Goal: Ask a question

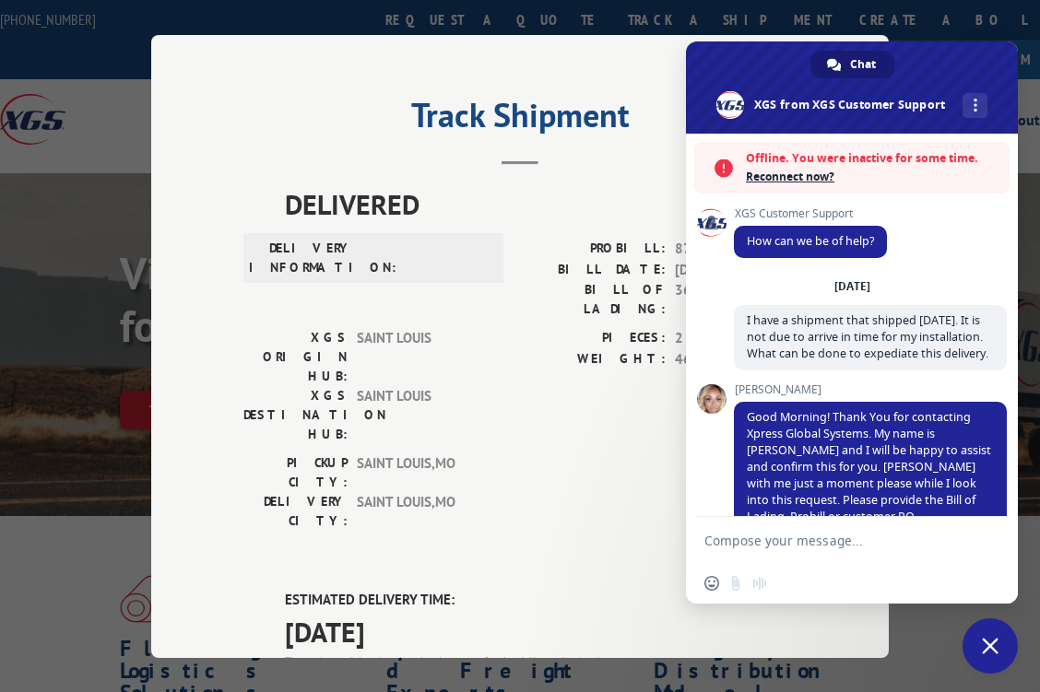
scroll to position [1441, 0]
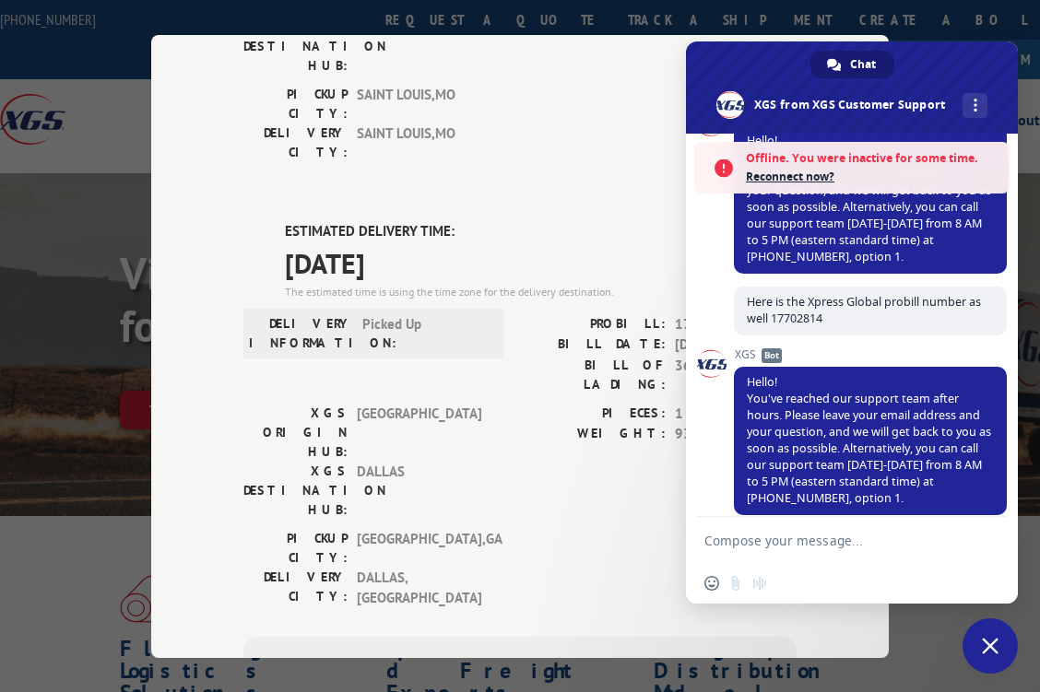
click at [785, 180] on span "Reconnect now?" at bounding box center [873, 177] width 254 height 18
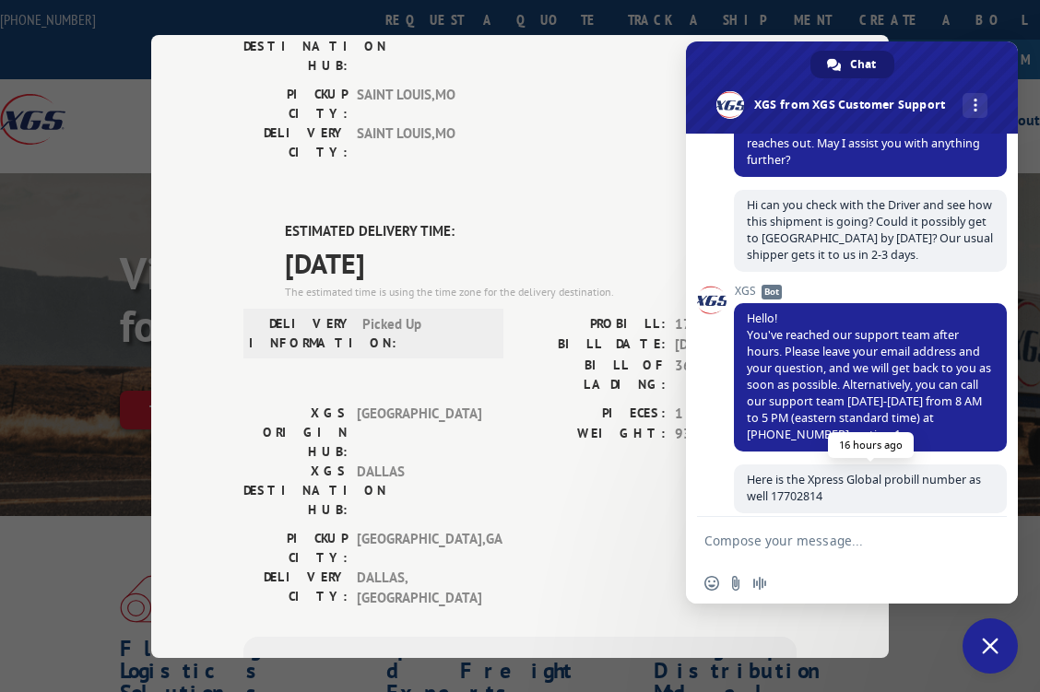
scroll to position [1111, 0]
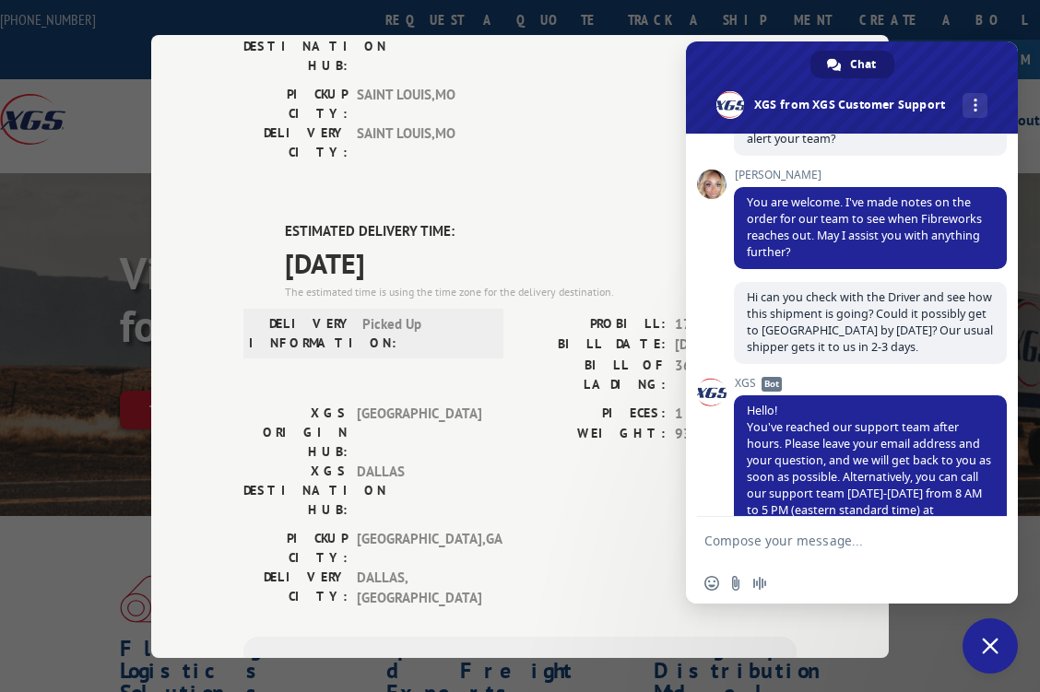
drag, startPoint x: 559, startPoint y: 55, endPoint x: 577, endPoint y: 55, distance: 17.5
click at [577, 55] on div "DELIVERED DELIVERY INFORMATION: PROBILL: 8794301 BILL DATE: [DATE] BILL OF LADI…" at bounding box center [519, 325] width 553 height 1021
click at [757, 540] on textarea "Compose your message..." at bounding box center [831, 541] width 254 height 17
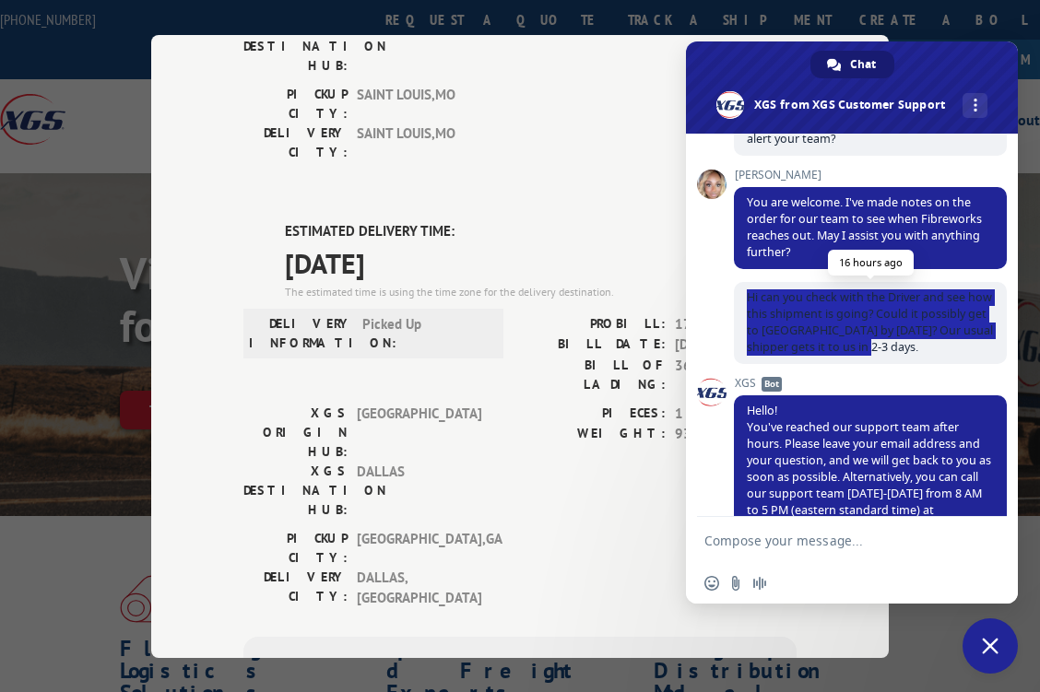
drag, startPoint x: 744, startPoint y: 292, endPoint x: 965, endPoint y: 357, distance: 230.4
click at [965, 357] on span "Hi can you check with the Driver and see how this shipment is going? Could it p…" at bounding box center [870, 323] width 273 height 82
copy span "Hi can you check with the Driver and see how this shipment is going? Could it p…"
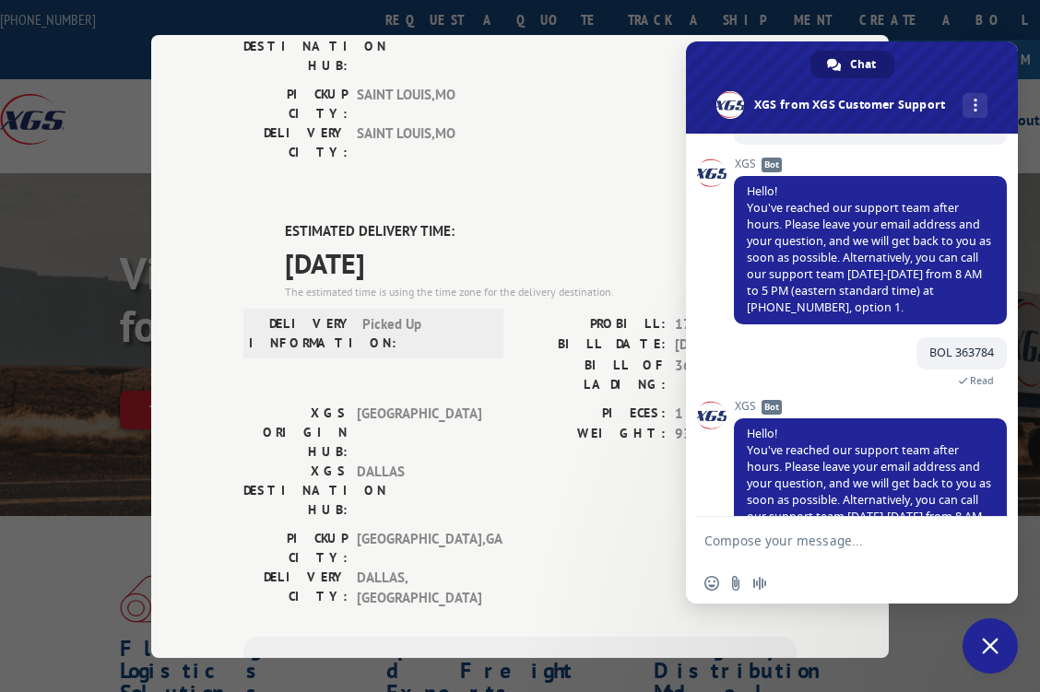
scroll to position [1642, 0]
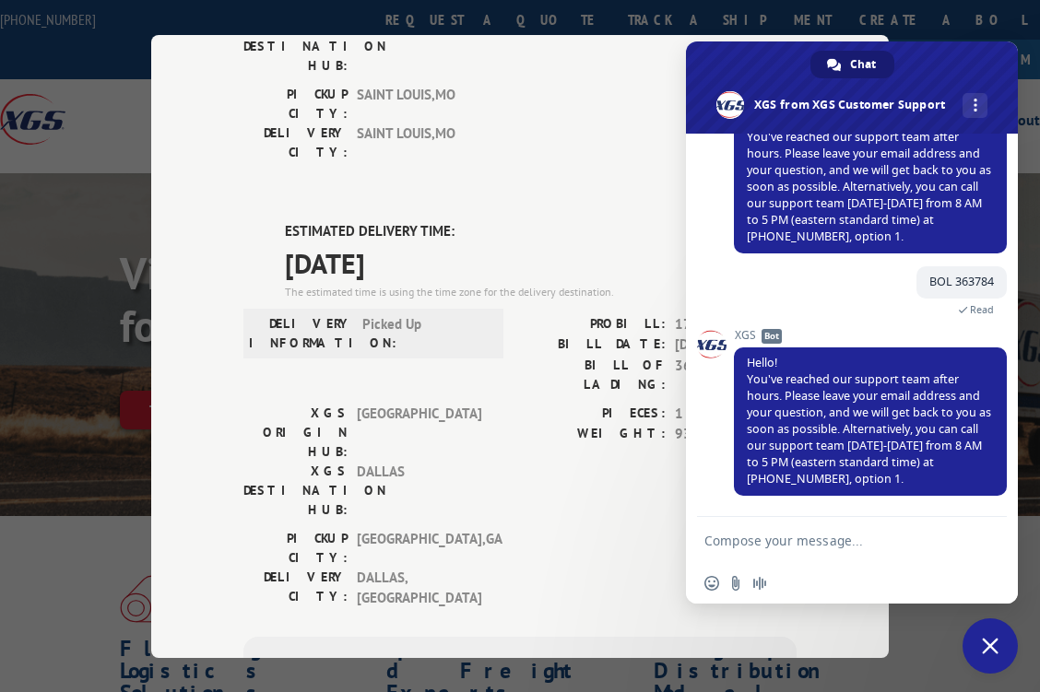
click at [702, 544] on div at bounding box center [852, 542] width 332 height 50
click at [706, 539] on textarea "Compose your message..." at bounding box center [831, 541] width 254 height 17
paste textarea "Hi can you check with the Driver and see how this shipment is going? Could it p…"
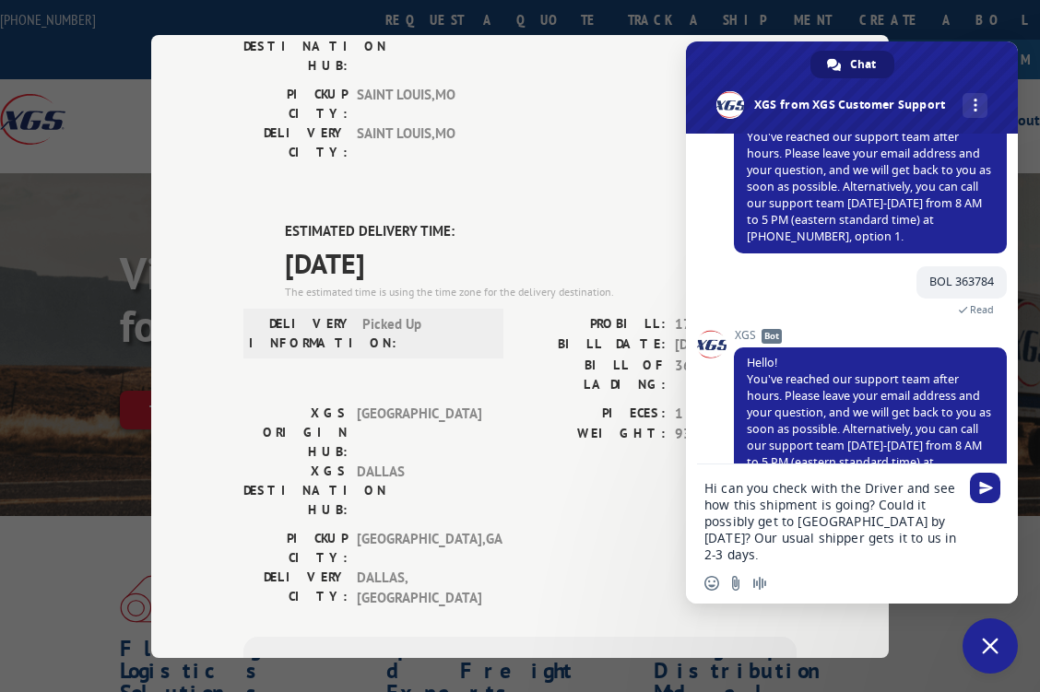
click at [705, 489] on textarea "Hi can you check with the Driver and see how this shipment is going? Could it p…" at bounding box center [831, 521] width 254 height 83
click at [821, 488] on textarea "Good morning, Hi can you check with the Driver and see how this shipment is goi…" at bounding box center [831, 521] width 254 height 83
click at [746, 508] on textarea "Good morning, Can you check with the Driver and see how this shipment is going?…" at bounding box center [831, 521] width 254 height 83
click at [876, 504] on textarea "Good morning, Can you check with the Driver and get update. and see how this sh…" at bounding box center [831, 521] width 254 height 83
click at [837, 522] on textarea "Good morning, Can you check with the Driver and get update. Please see how this…" at bounding box center [831, 521] width 254 height 83
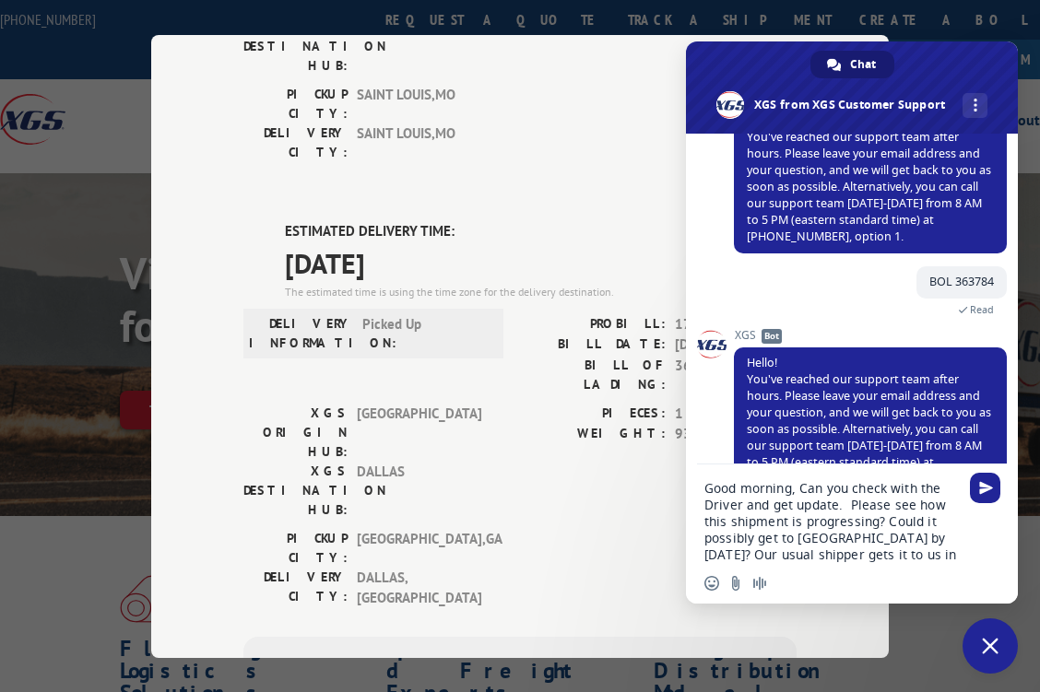
click at [933, 559] on textarea "Good morning, Can you check with the Driver and get update. Please see how this…" at bounding box center [831, 521] width 254 height 83
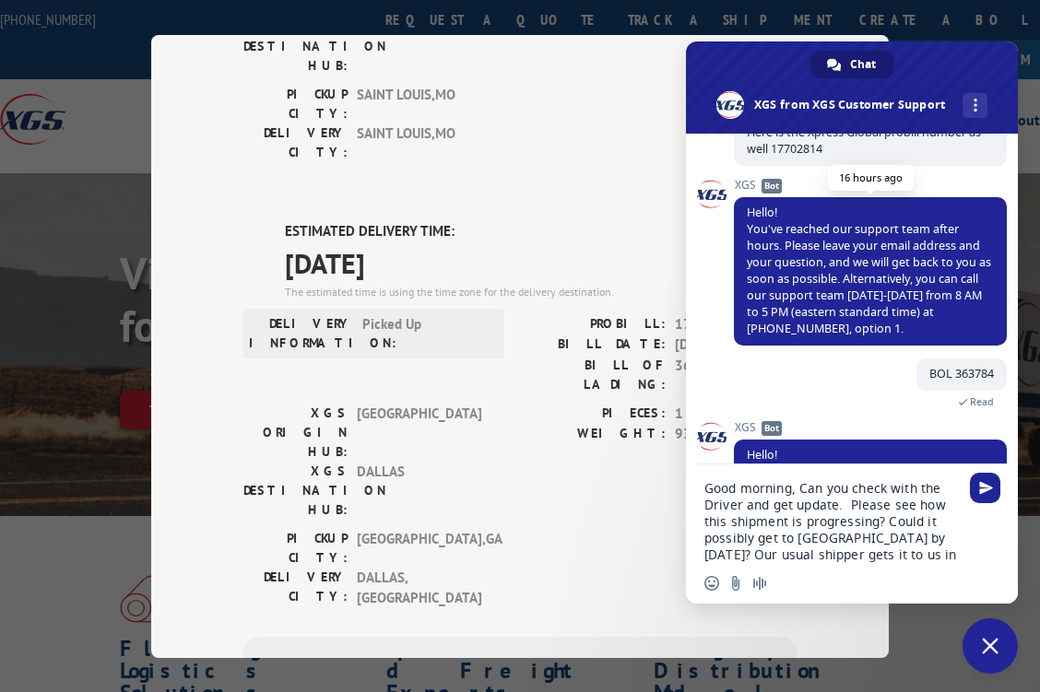
scroll to position [1458, 0]
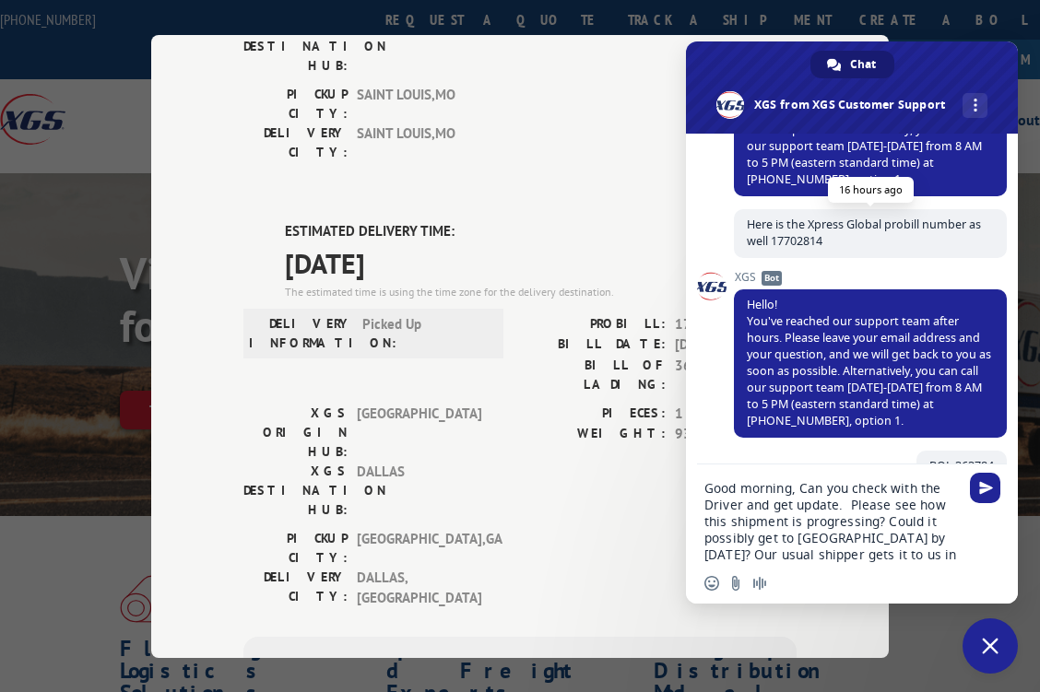
type textarea "Good morning, Can you check with the Driver and get update. Please see how this…"
drag, startPoint x: 749, startPoint y: 224, endPoint x: 906, endPoint y: 234, distance: 157.0
click at [906, 234] on span "Here is the Xpress Global probill number as well 17702814" at bounding box center [870, 233] width 273 height 49
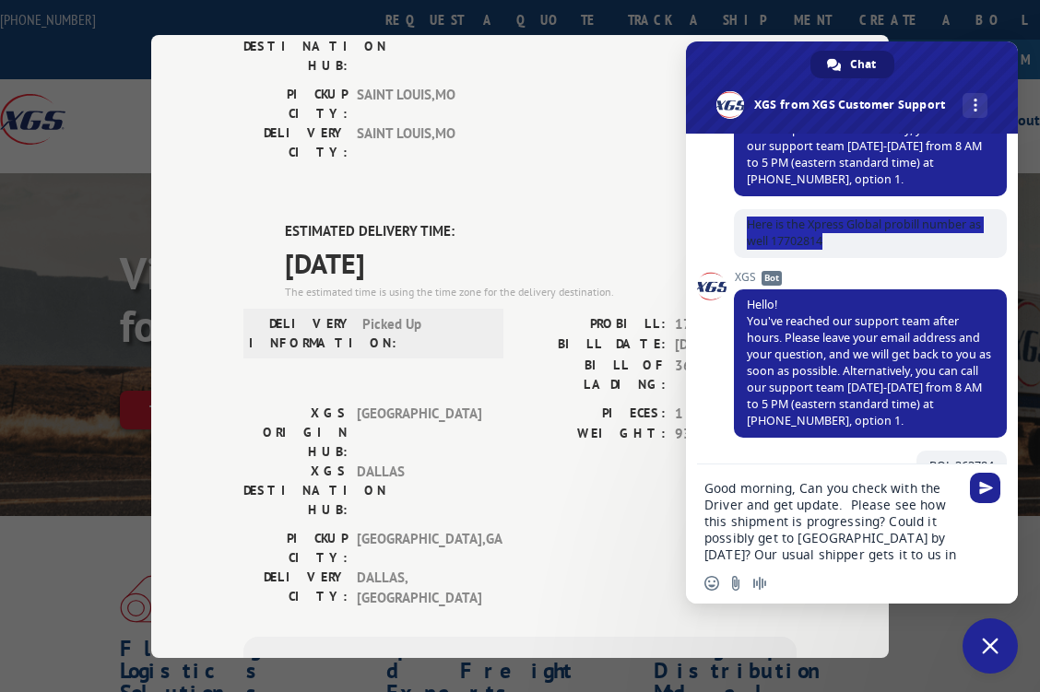
copy span "Here is the Xpress Global probill number as well 17702814"
click at [939, 555] on textarea "Good morning, Can you check with the Driver and get update. Please see how this…" at bounding box center [831, 521] width 254 height 83
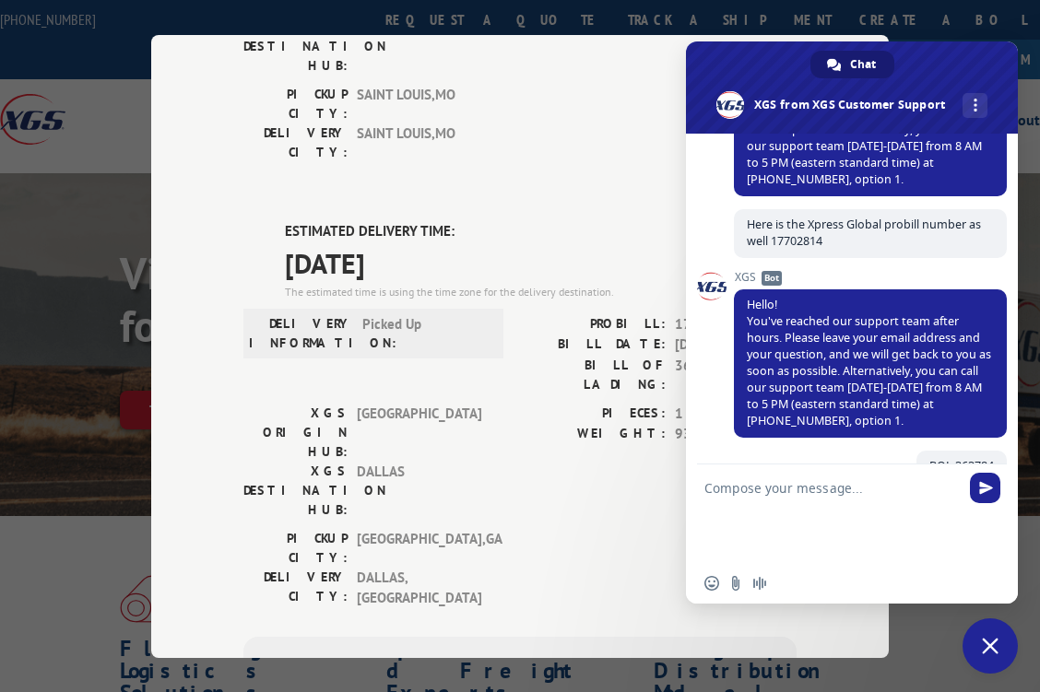
scroll to position [1809, 0]
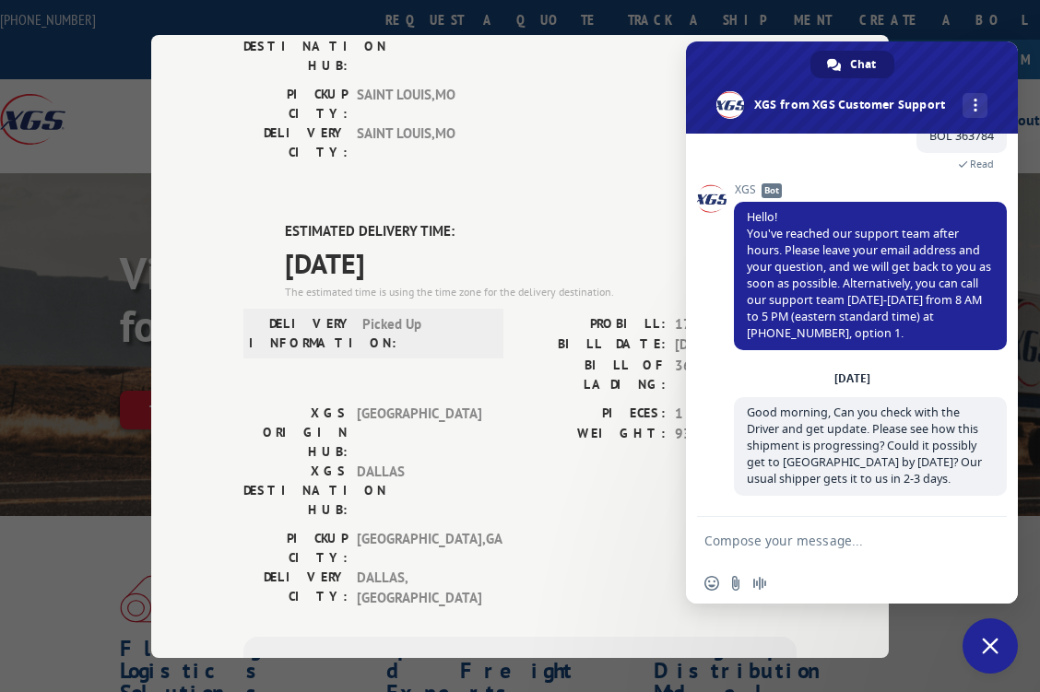
paste textarea "Here is the Xpress Global probill number as well 17702814"
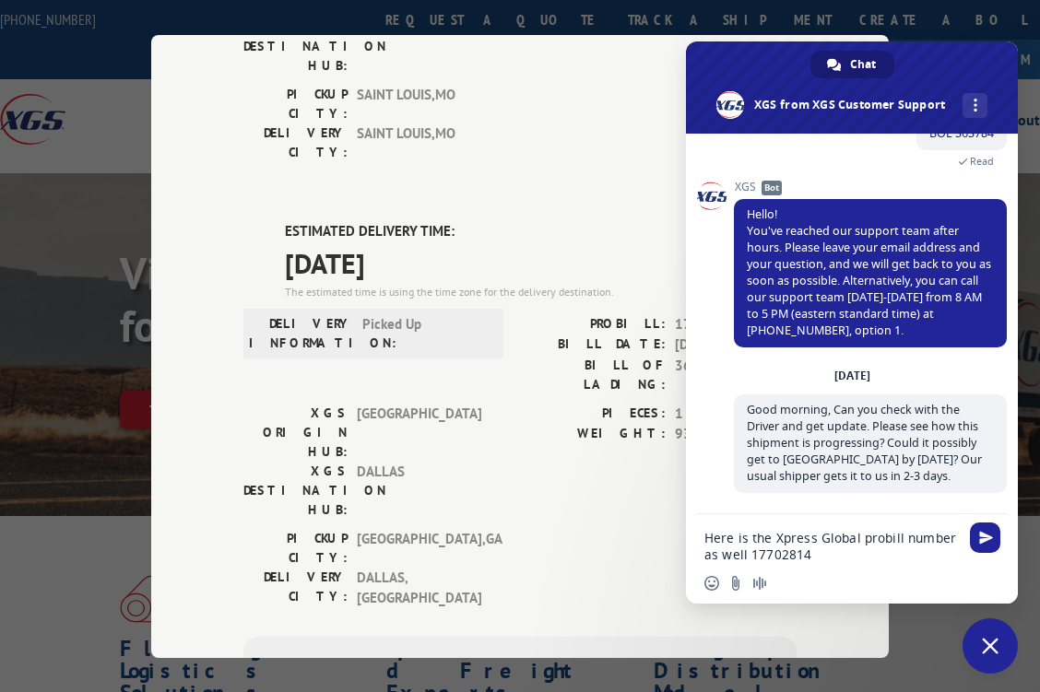
click at [742, 557] on textarea "Here is the Xpress Global probill number as well 17702814" at bounding box center [831, 546] width 254 height 33
click at [745, 553] on textarea "Here is the Xpress Global probill number as well 17702814" at bounding box center [831, 546] width 254 height 33
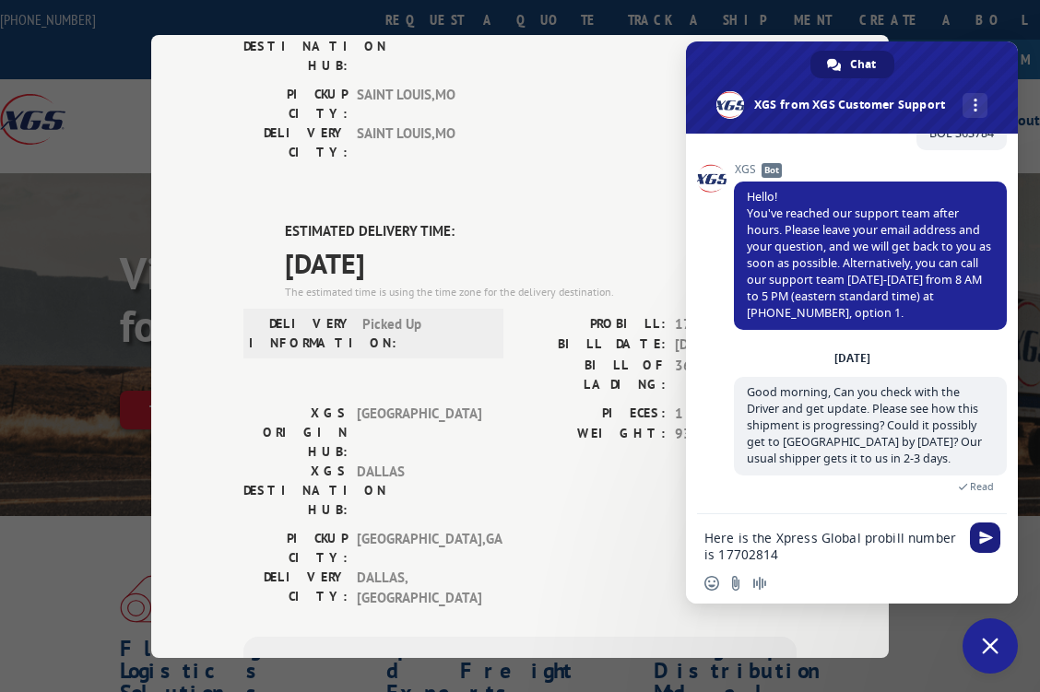
type textarea "Here is the Xpress Global probill number is 17702814"
click at [991, 535] on span "Send" at bounding box center [986, 538] width 14 height 14
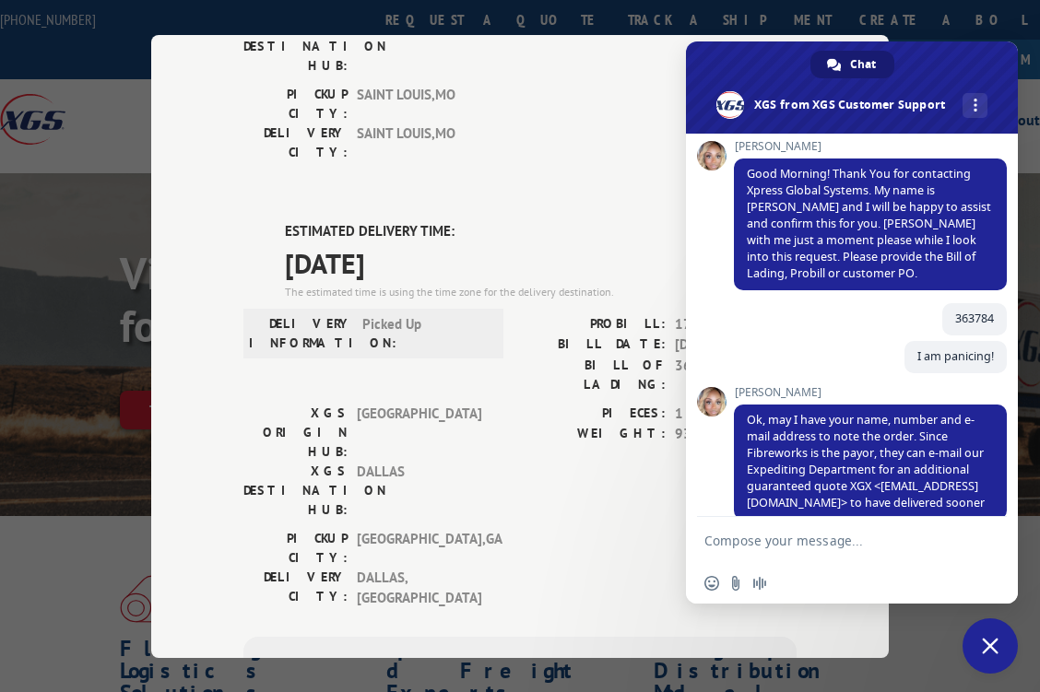
scroll to position [91, 0]
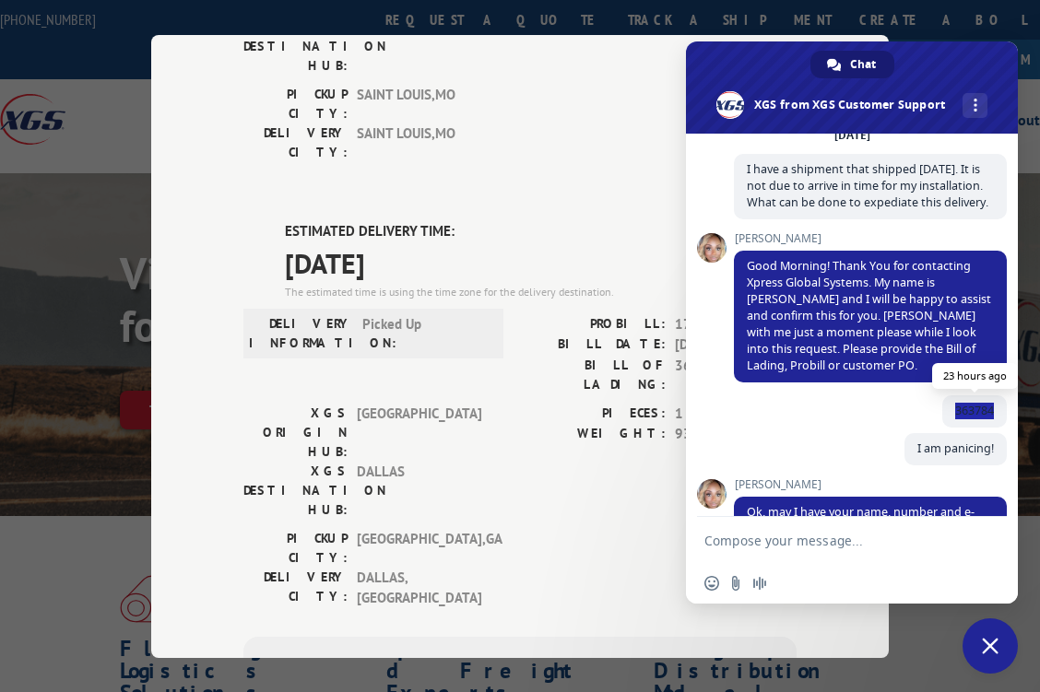
drag, startPoint x: 940, startPoint y: 427, endPoint x: 986, endPoint y: 428, distance: 46.1
click at [986, 428] on span "363784" at bounding box center [974, 411] width 65 height 32
copy span "363784"
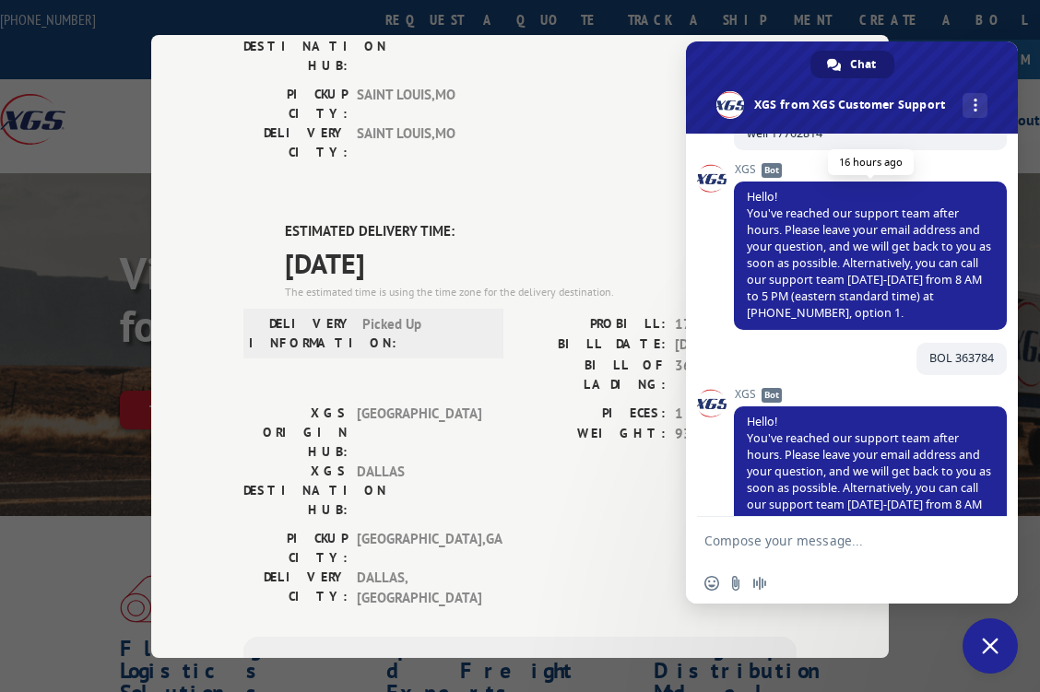
scroll to position [1843, 0]
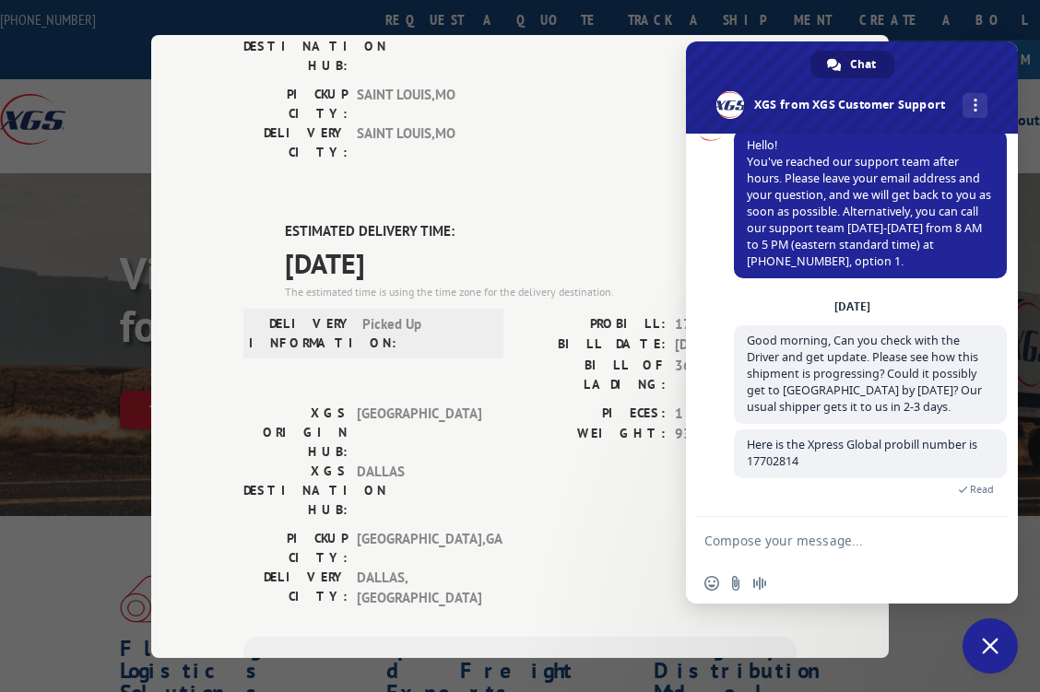
click at [739, 540] on textarea "Compose your message..." at bounding box center [831, 541] width 254 height 17
paste textarea "363784"
click at [701, 543] on div "363784" at bounding box center [852, 542] width 332 height 50
click at [699, 536] on div "363784" at bounding box center [852, 542] width 332 height 50
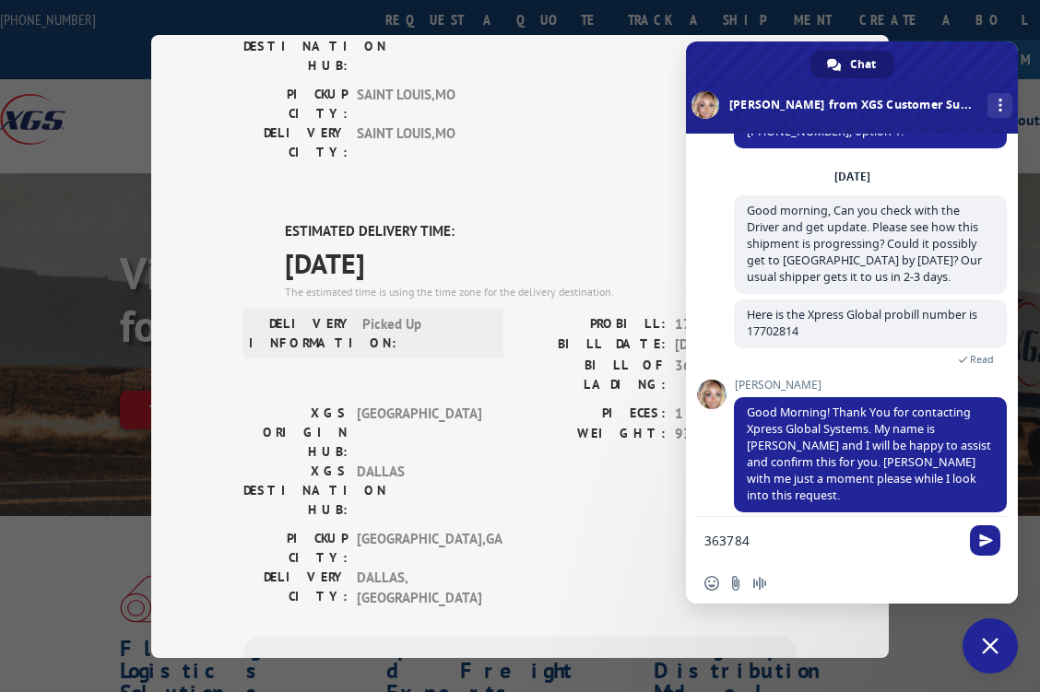
scroll to position [2008, 0]
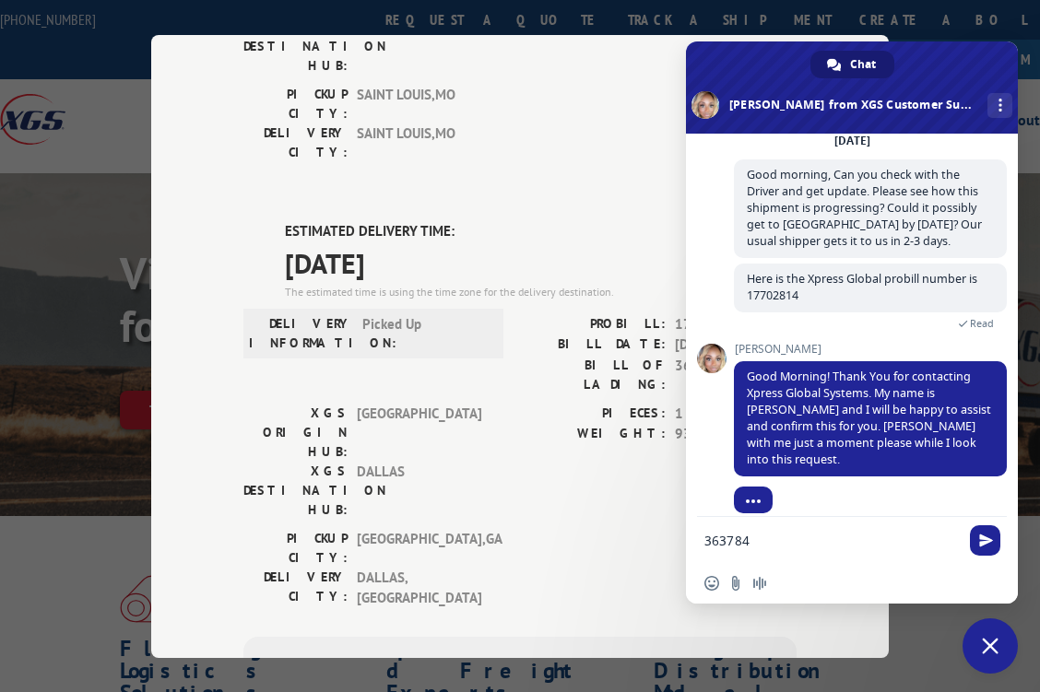
click at [704, 536] on textarea "363784" at bounding box center [831, 541] width 254 height 17
type textarea "BOL: 363784"
click at [990, 544] on span "Send" at bounding box center [986, 541] width 14 height 14
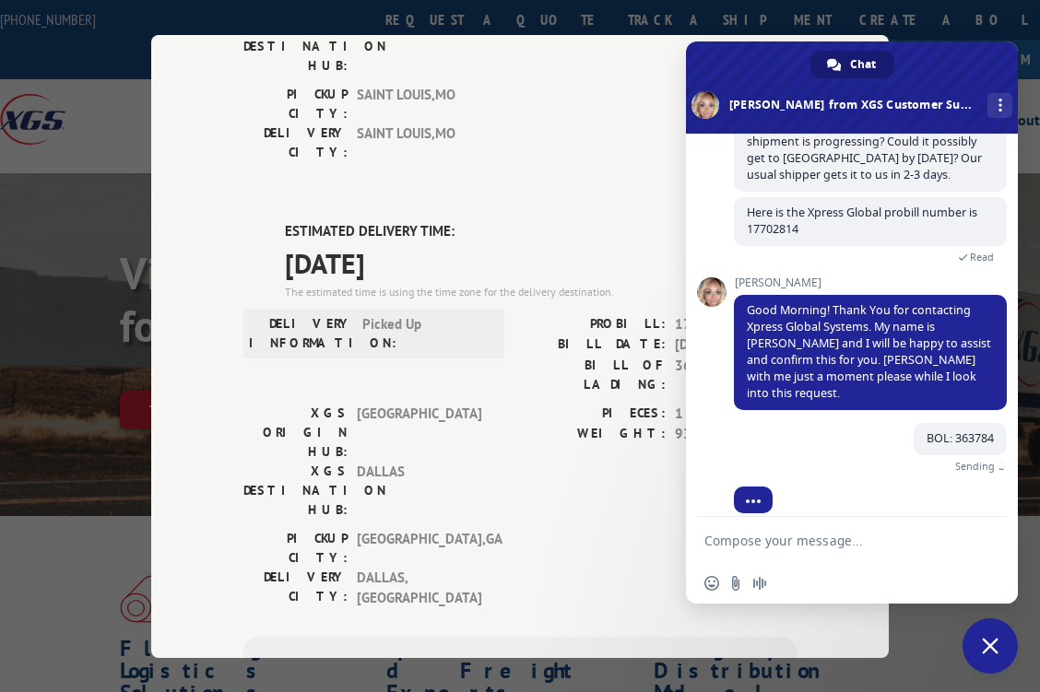
scroll to position [2054, 0]
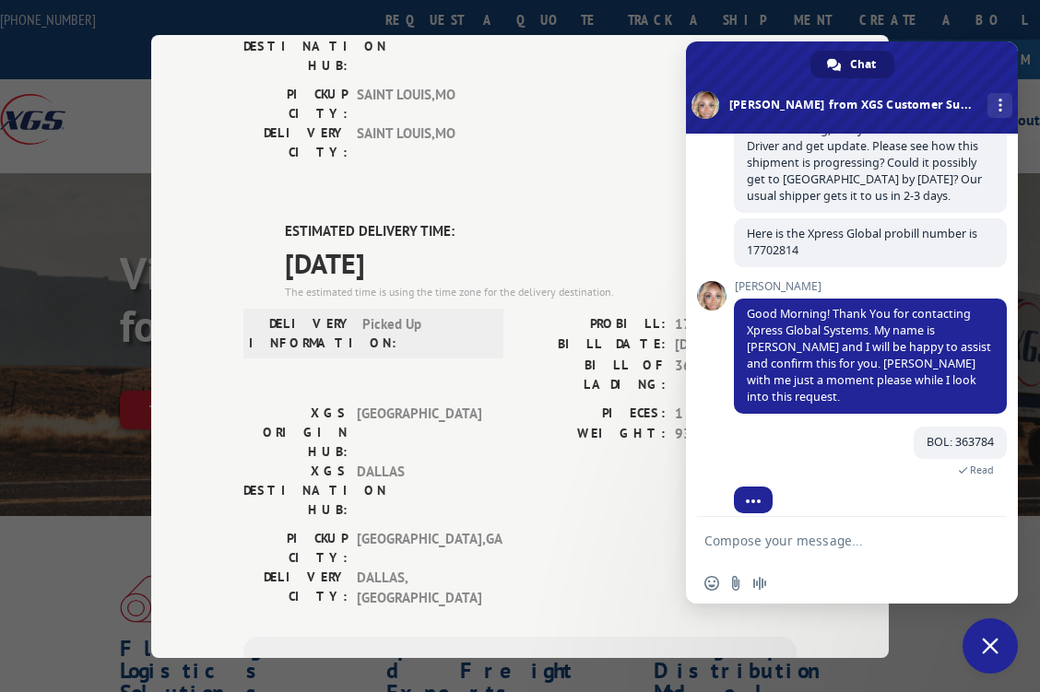
click at [706, 538] on textarea "Compose your message..." at bounding box center [831, 541] width 254 height 17
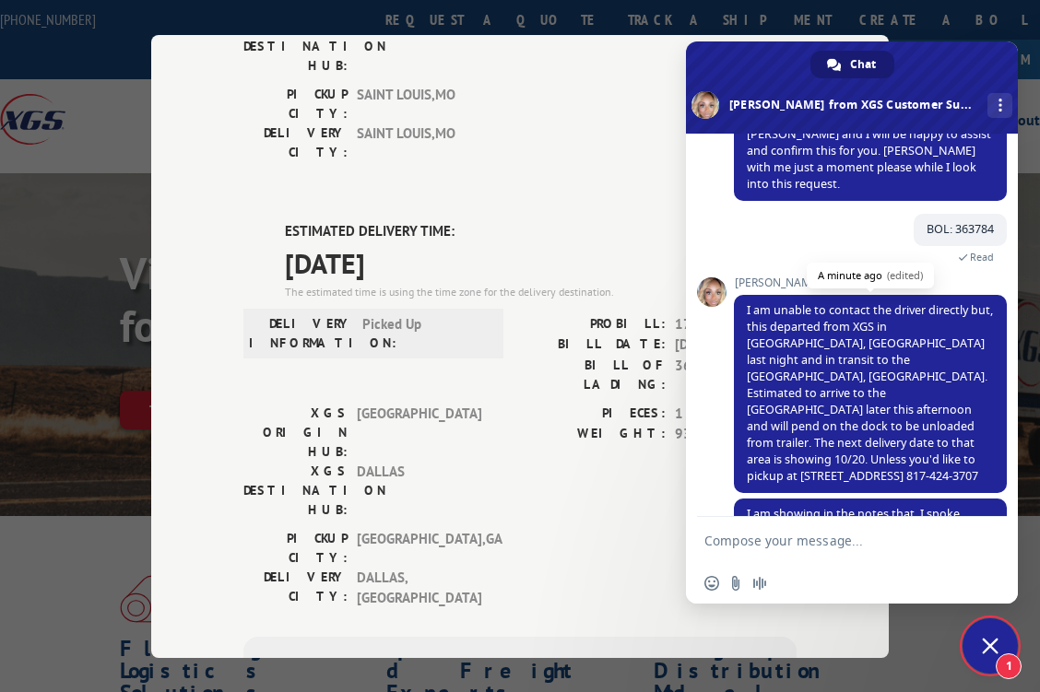
scroll to position [2335, 0]
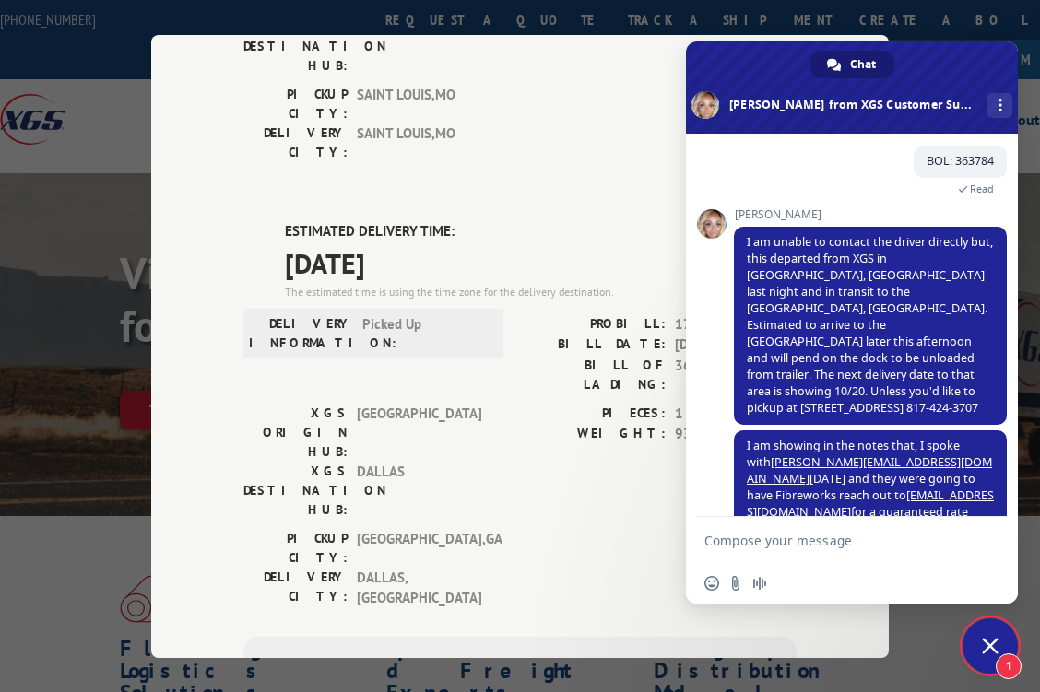
click at [726, 539] on textarea "Compose your message..." at bounding box center [831, 541] width 254 height 17
type textarea "They did, but could not expediate."
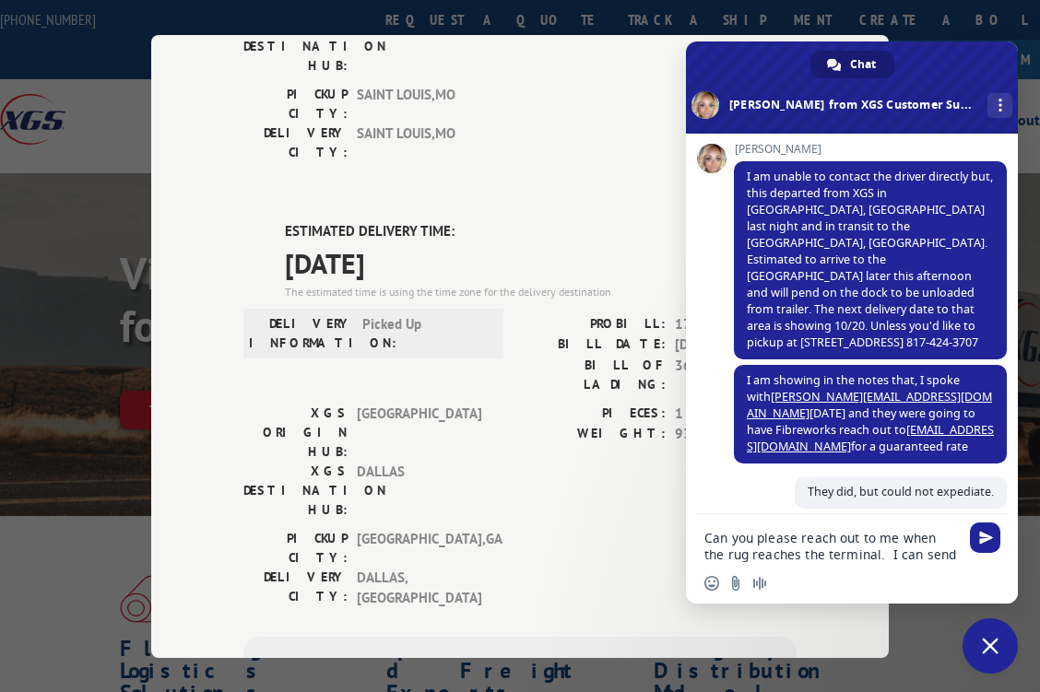
scroll to position [2384, 0]
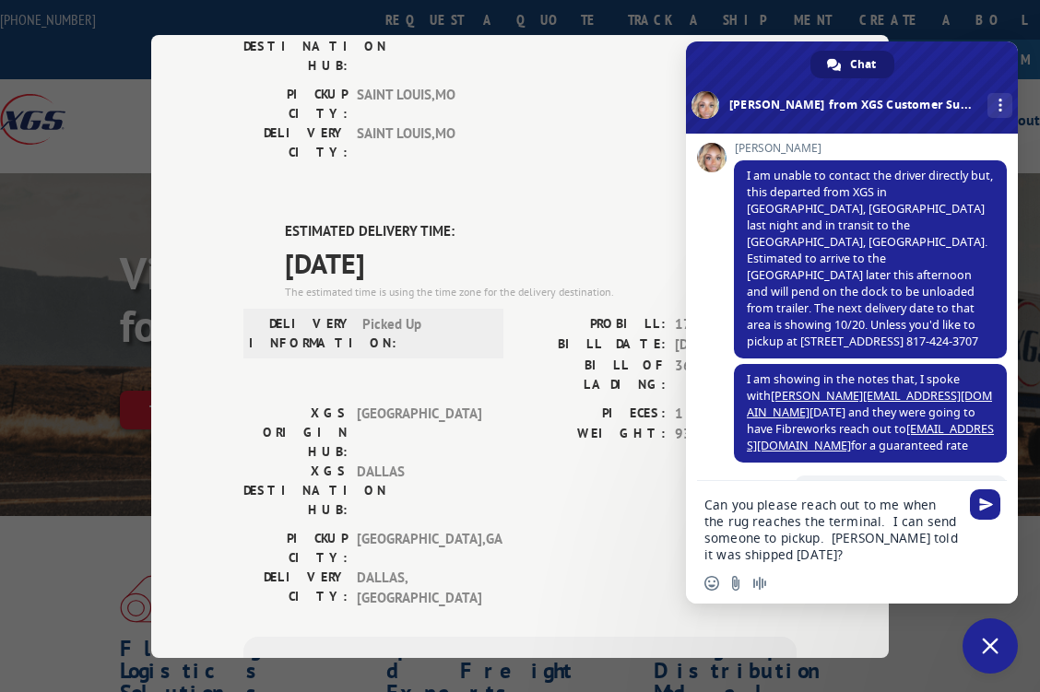
click at [834, 536] on textarea "Can you please reach out to me when the rug reaches the terminal. I can send so…" at bounding box center [831, 530] width 254 height 66
click at [834, 557] on textarea "Can you please reach out to me when the rug reaches the terminal. I can send so…" at bounding box center [831, 530] width 254 height 66
type textarea "Can you please reach out to me when the rug reaches the terminal. I can send so…"
click at [988, 506] on span "Send" at bounding box center [986, 505] width 14 height 14
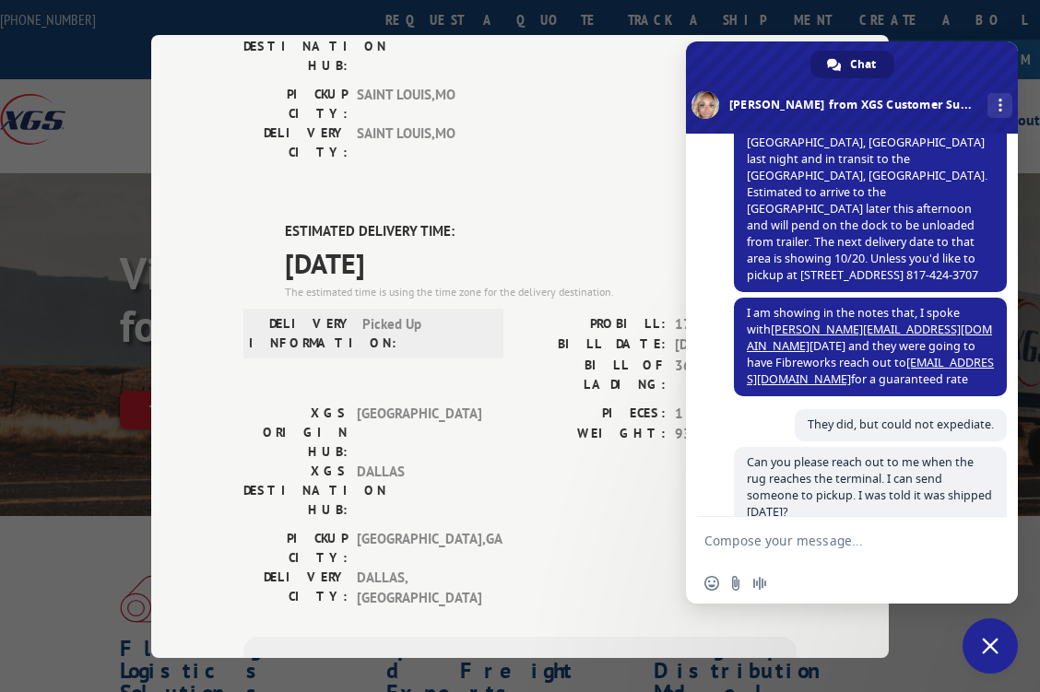
scroll to position [2467, 0]
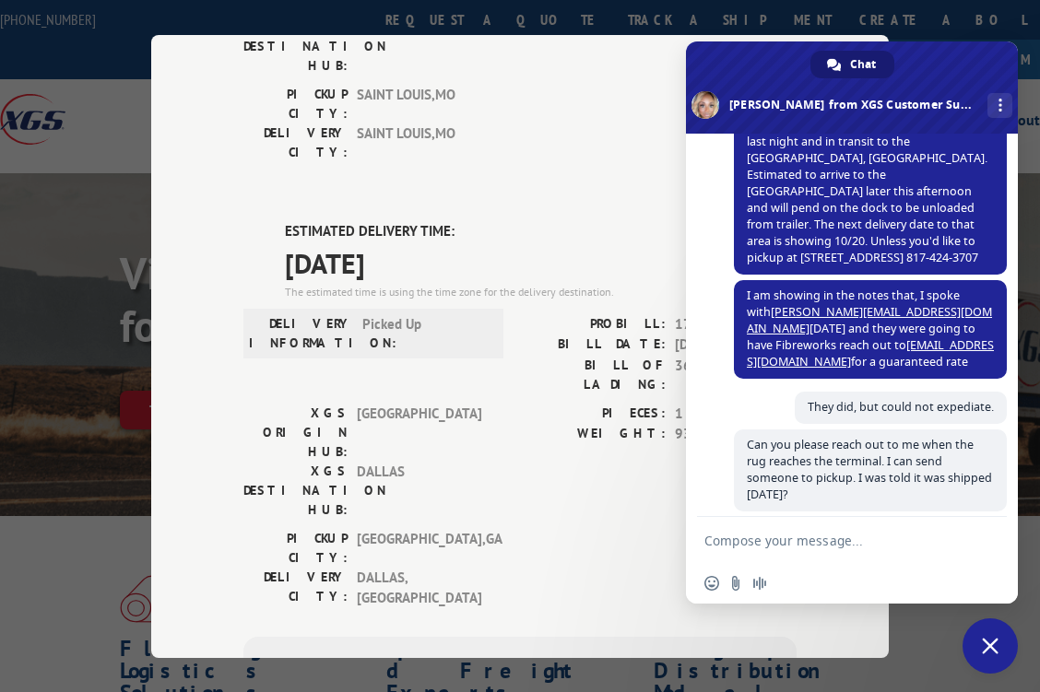
click at [729, 543] on textarea "Compose your message..." at bounding box center [831, 541] width 254 height 17
type textarea "A"
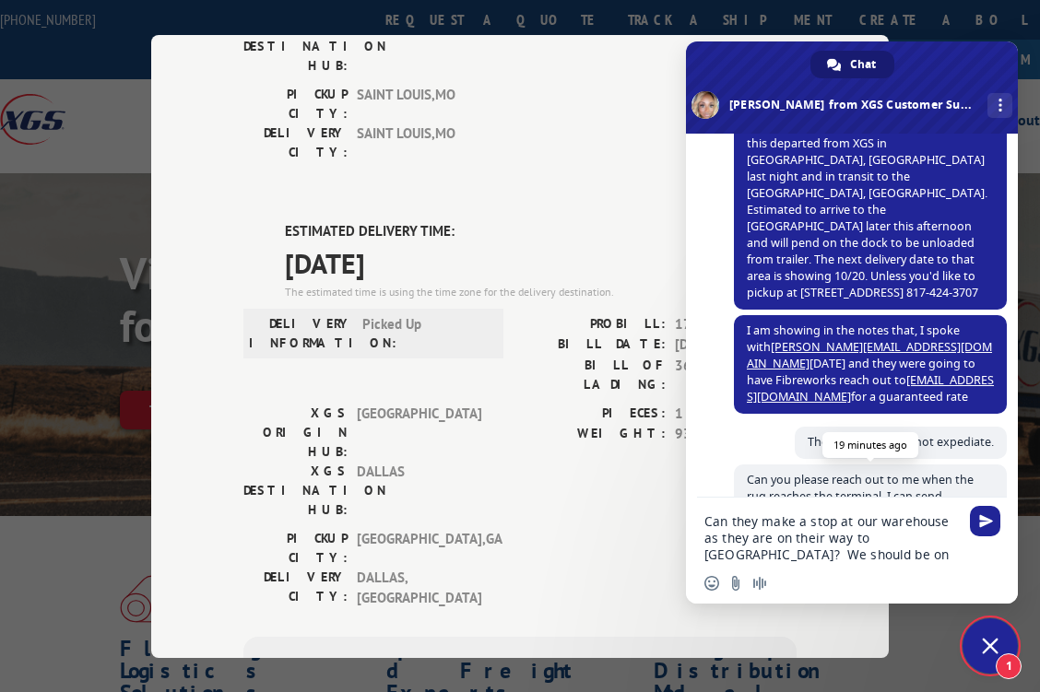
scroll to position [2617, 0]
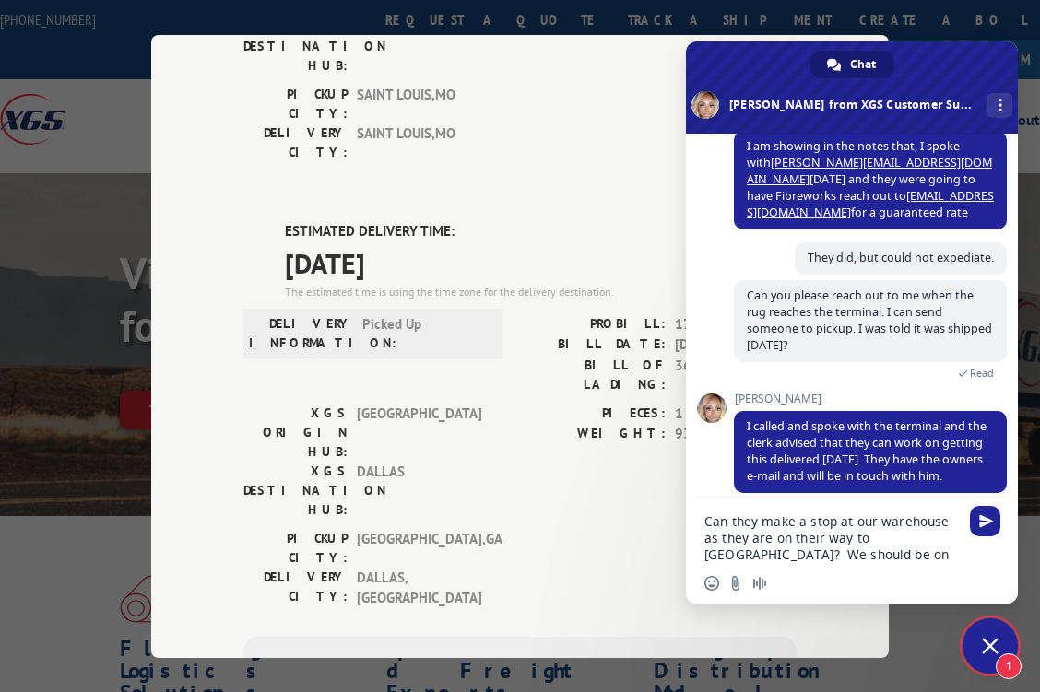
click at [706, 524] on textarea "Can they make a stop at our warehouse as they are on their way to [GEOGRAPHIC_D…" at bounding box center [831, 538] width 254 height 50
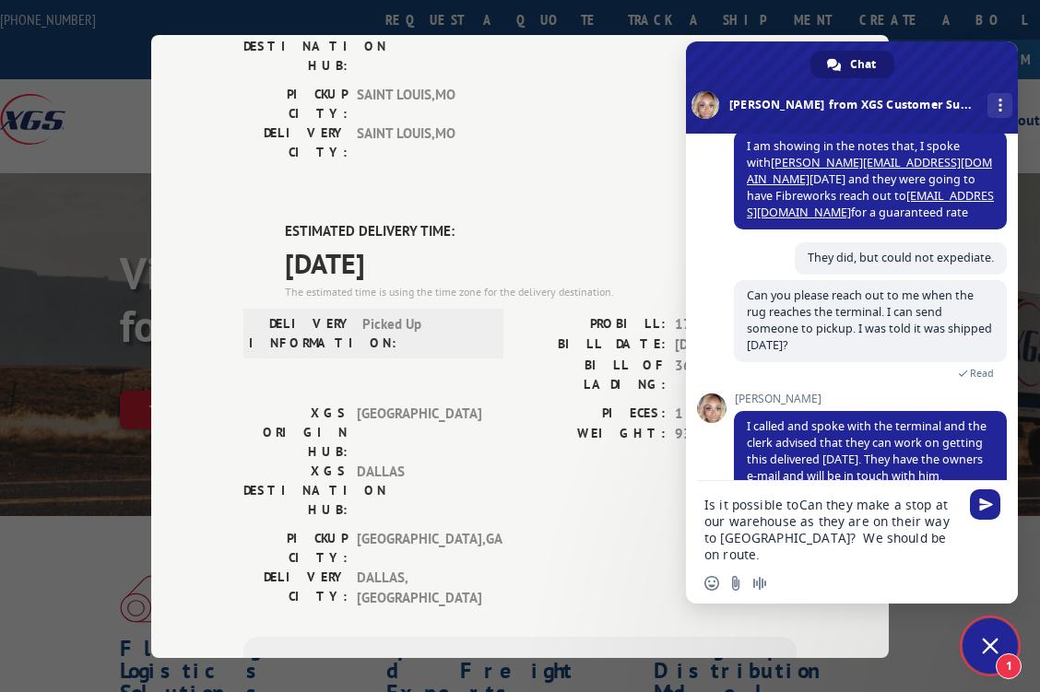
click at [852, 506] on textarea "Is it possible toCan they make a stop at our warehouse as they are on their way…" at bounding box center [831, 530] width 254 height 66
click at [820, 504] on textarea "Is it possible toCan they make a stop at our warehouse as they are on their way…" at bounding box center [831, 530] width 254 height 66
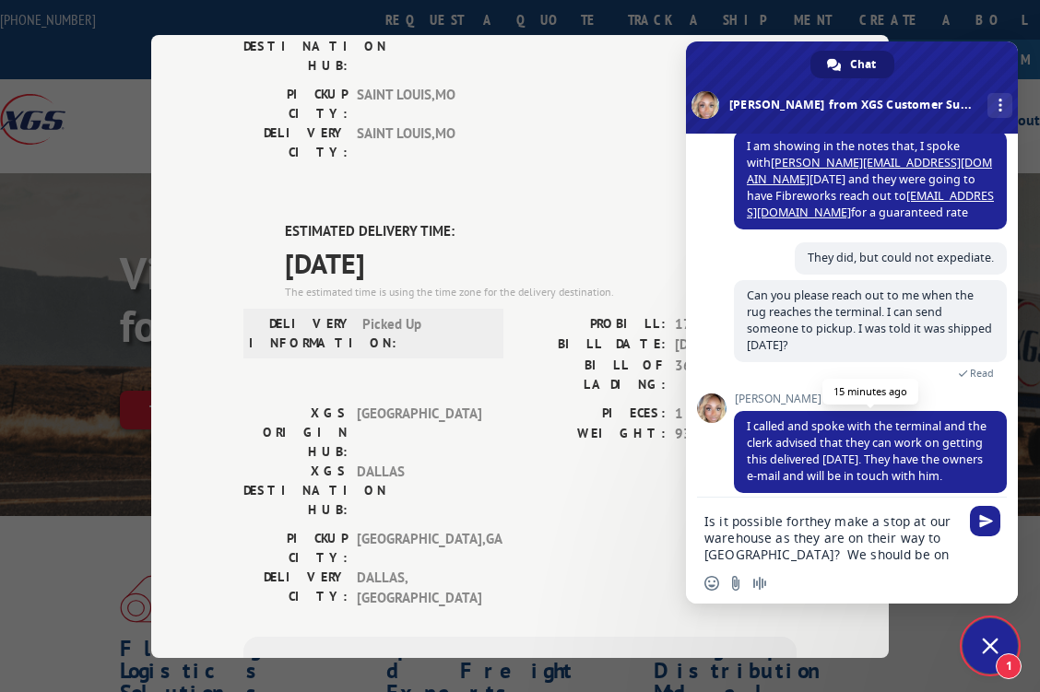
type textarea "Is it possible for they make a stop at our warehouse as they are on their way t…"
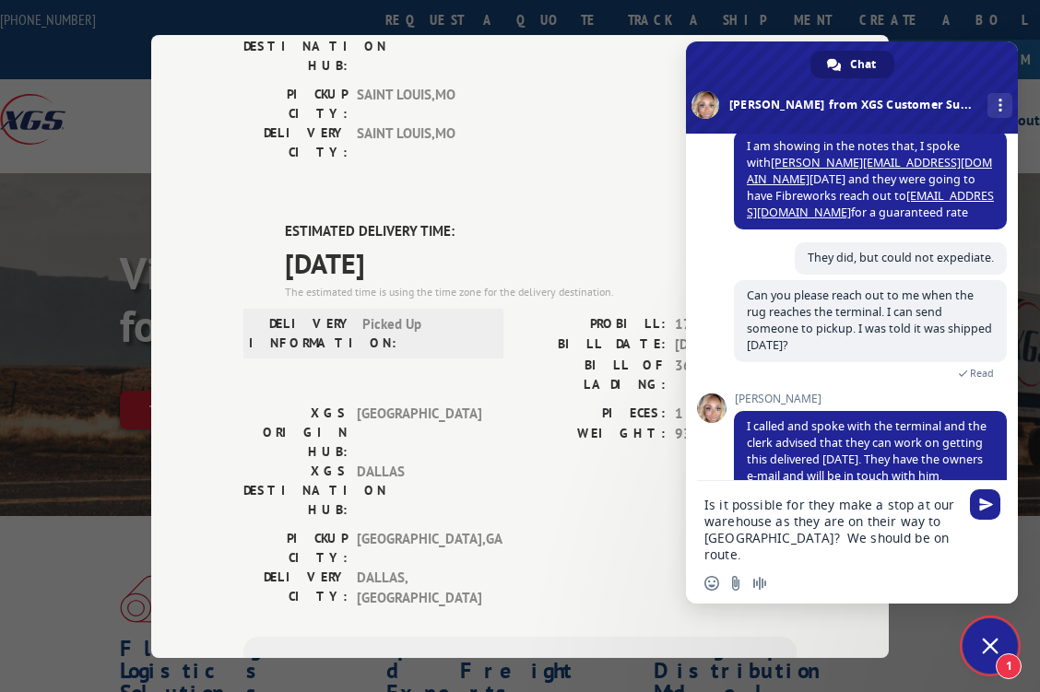
click at [944, 546] on textarea "Is it possible for they make a stop at our warehouse as they are on their way t…" at bounding box center [831, 530] width 254 height 66
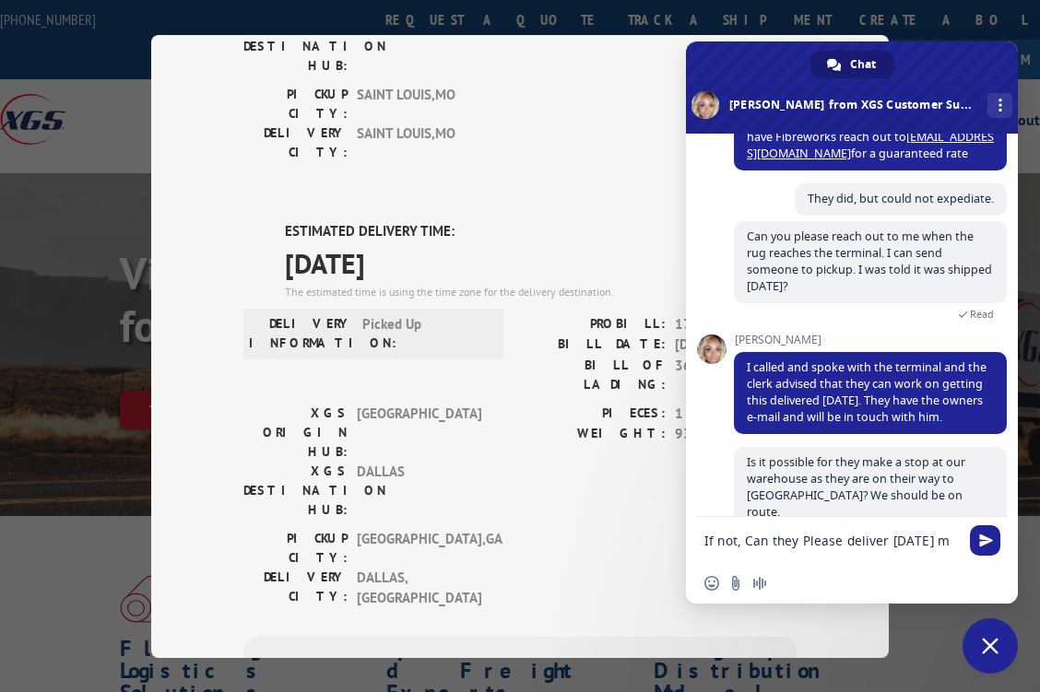
scroll to position [2679, 0]
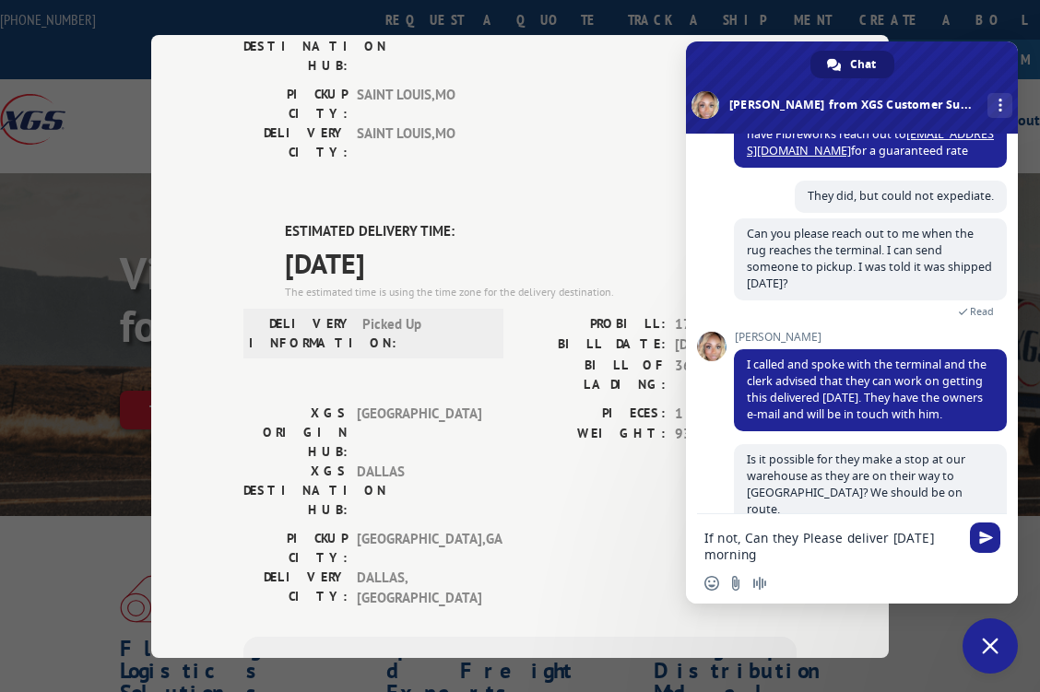
click at [888, 536] on textarea "If not, Can they Please deliver [DATE] morning" at bounding box center [831, 546] width 254 height 33
click at [818, 558] on textarea "If not, Can they Please deliver early [DATE] morning" at bounding box center [831, 546] width 254 height 33
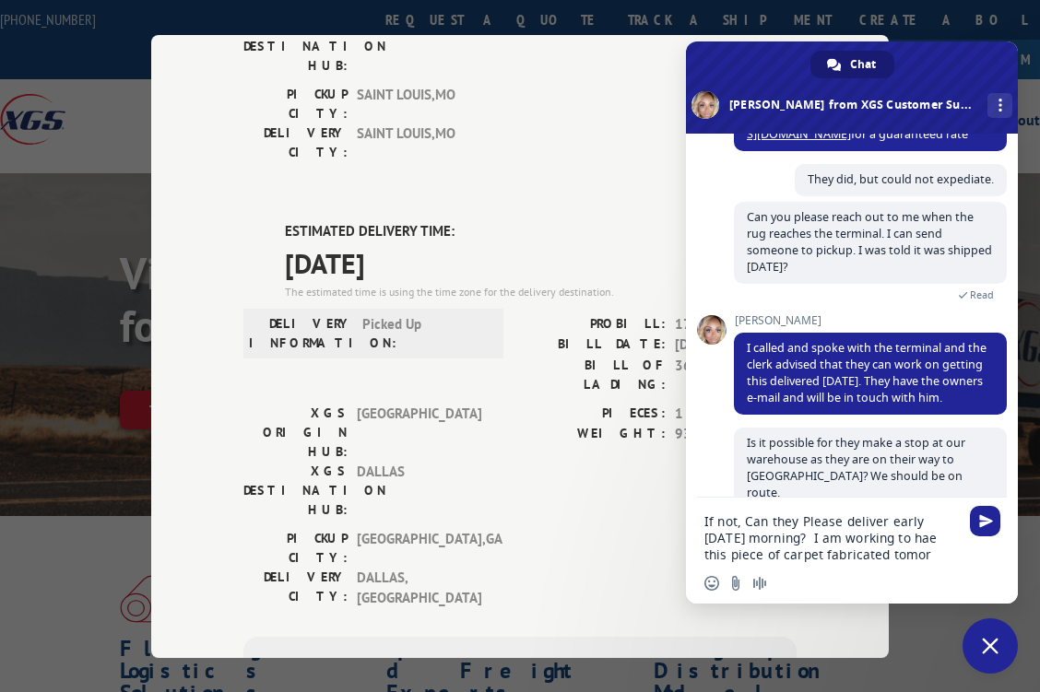
scroll to position [2697, 0]
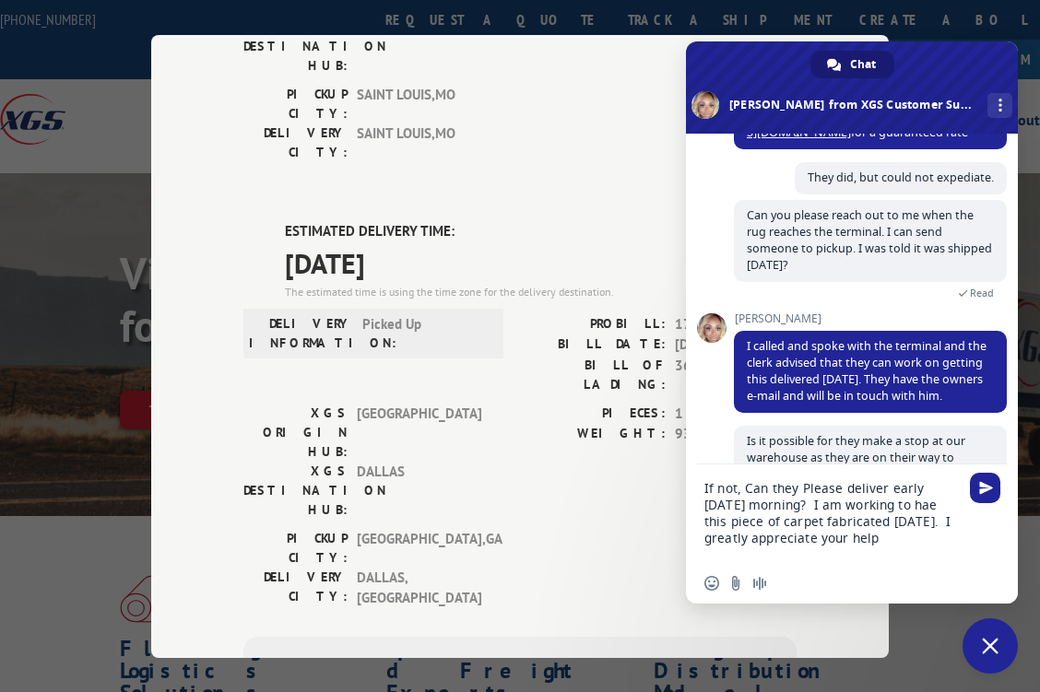
type textarea "If not, Can they Please deliver early [DATE] morning? I am working to hae this …"
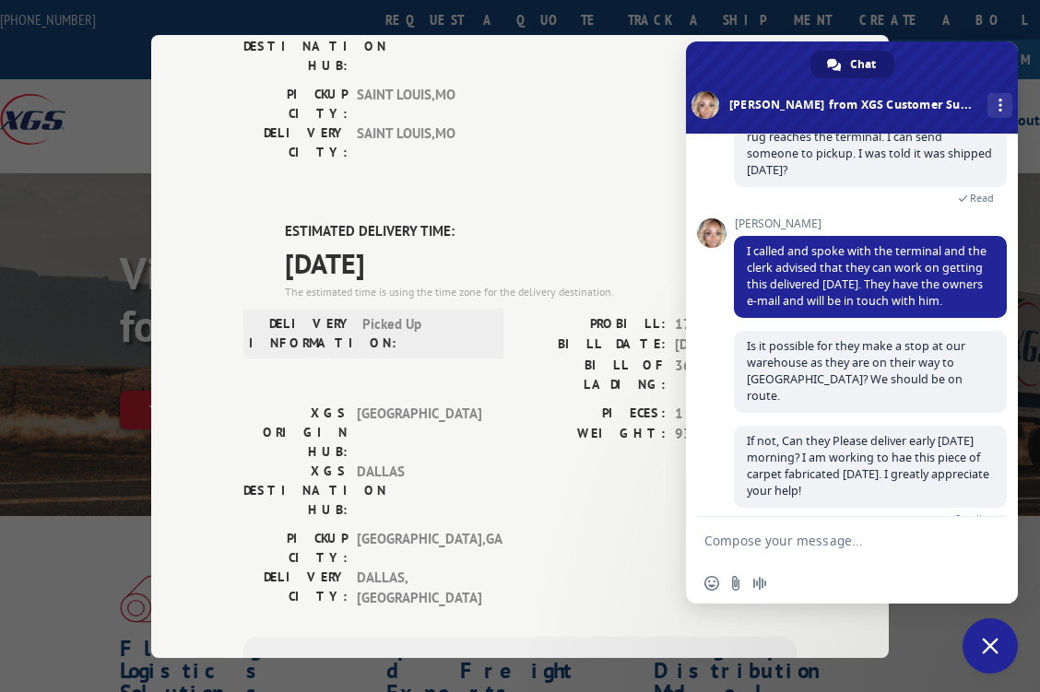
scroll to position [2763, 0]
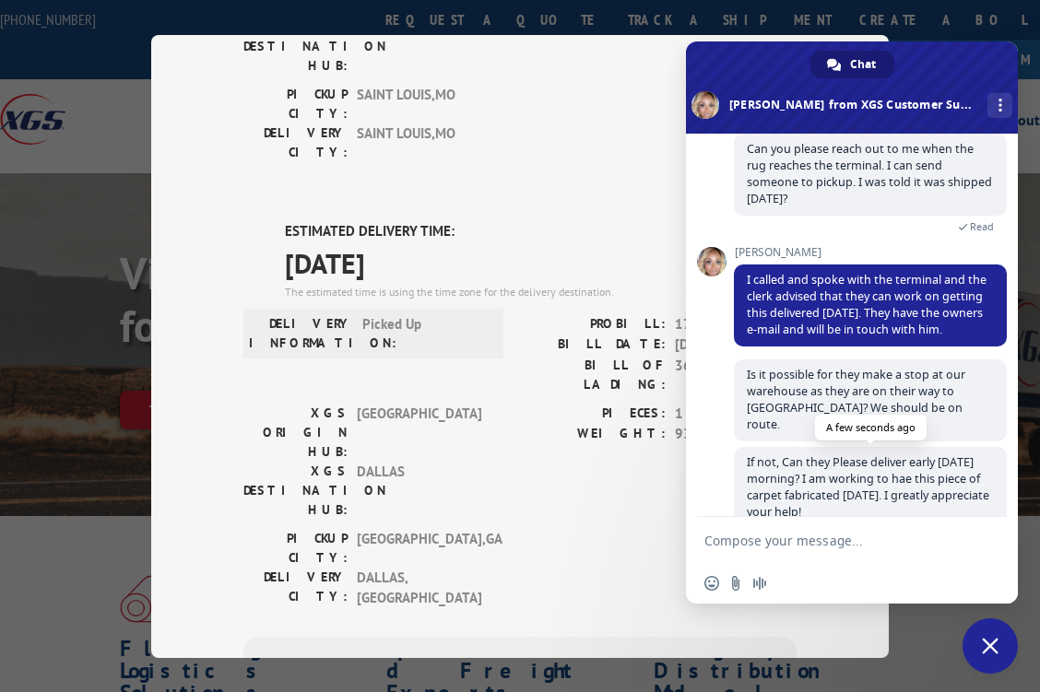
click at [958, 454] on span "If not, Can they Please deliver early [DATE] morning? I am working to hae this …" at bounding box center [868, 486] width 242 height 65
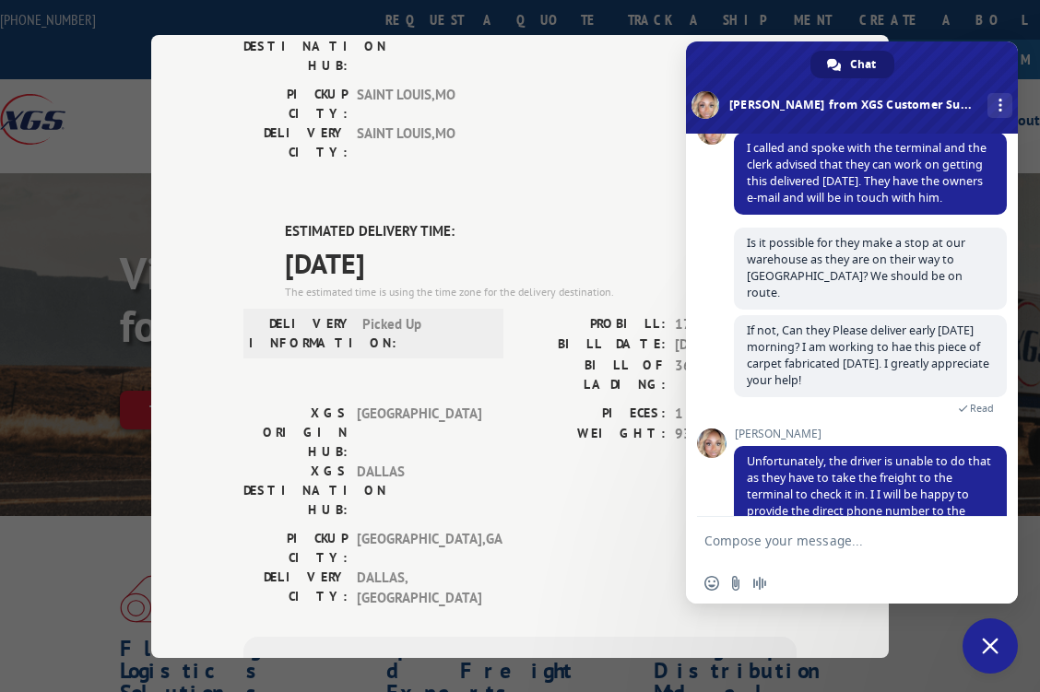
scroll to position [2926, 0]
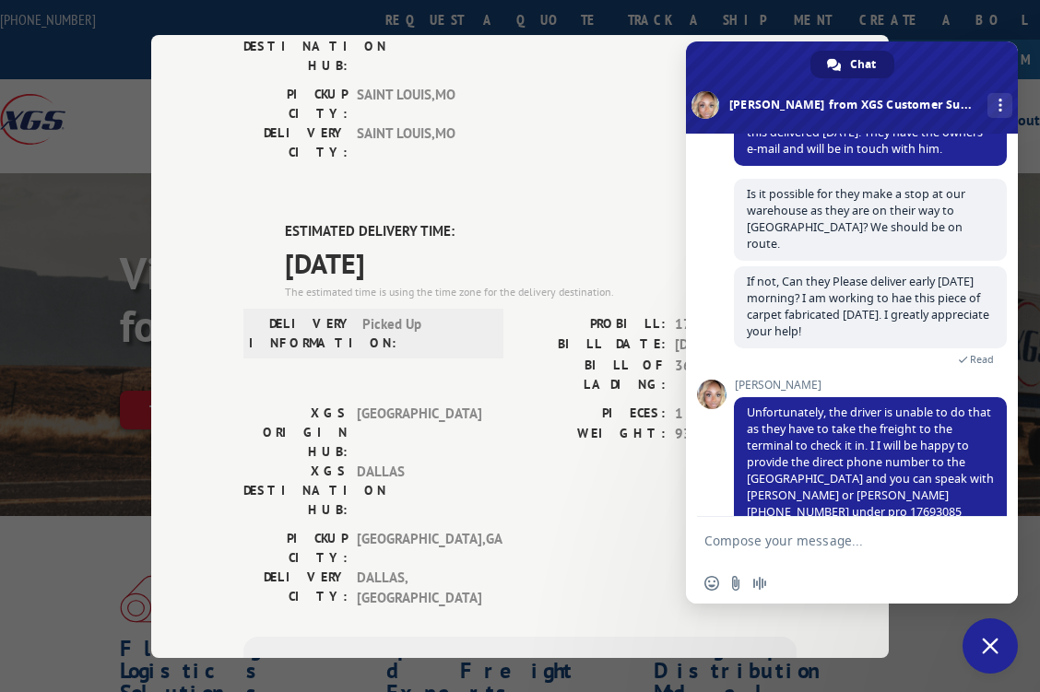
click at [468, 283] on div "The estimated time is using the time zone for the delivery destination." at bounding box center [541, 291] width 512 height 17
click at [722, 540] on textarea "Compose your message..." at bounding box center [831, 541] width 254 height 17
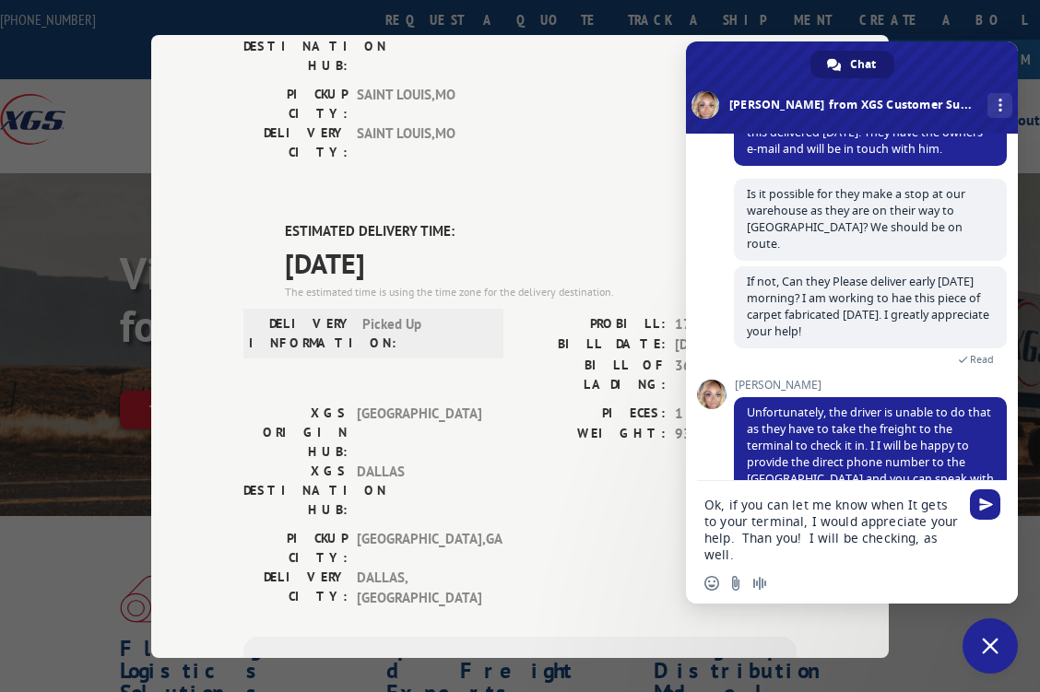
click at [771, 537] on textarea "Ok, if you can let me know when It gets to your terminal, I would appreciate yo…" at bounding box center [831, 530] width 254 height 66
type textarea "Ok, if you can let me know when It gets to your terminal, I would appreciate yo…"
click at [980, 500] on span "Send" at bounding box center [986, 505] width 14 height 14
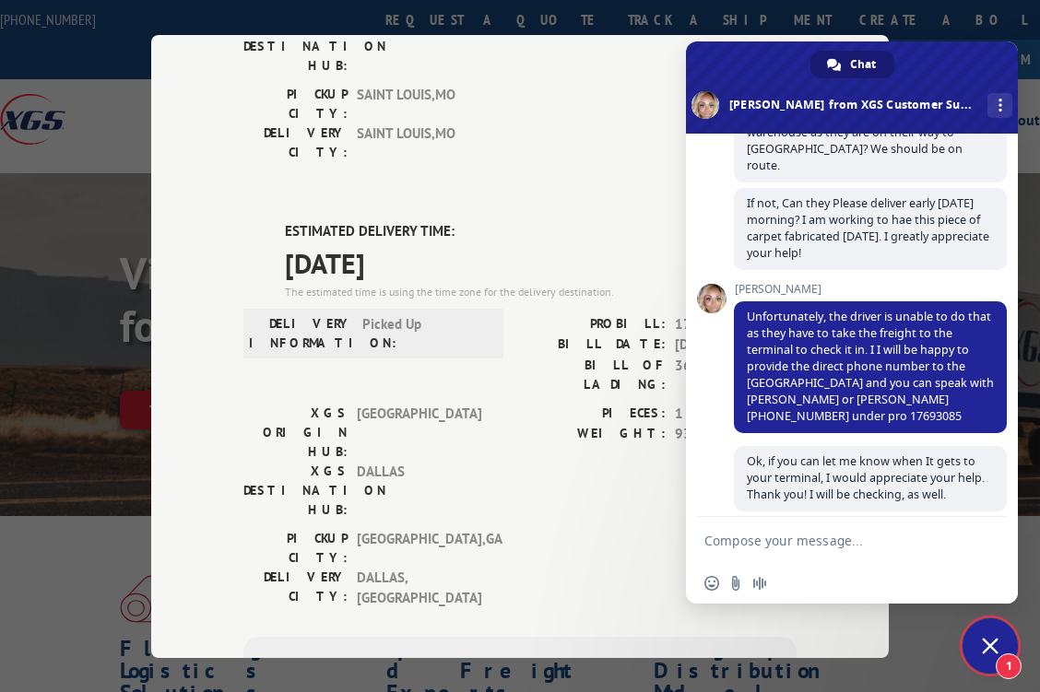
scroll to position [3273, 0]
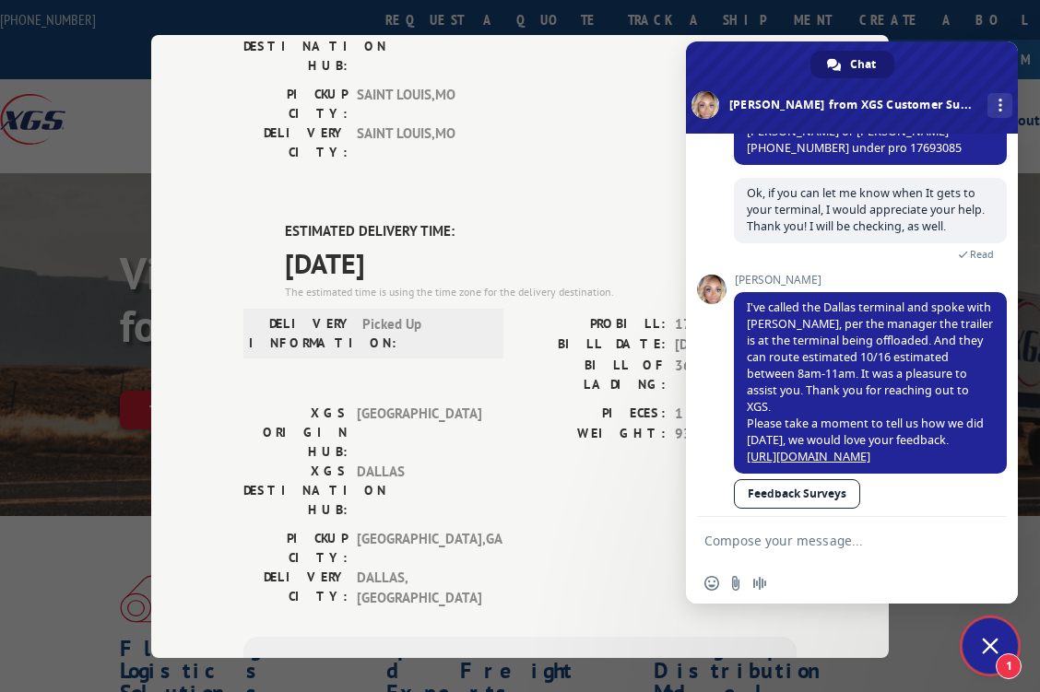
click at [752, 536] on textarea "Compose your message..." at bounding box center [831, 541] width 254 height 17
type textarea "So very thankful, I will send feedback!"
click at [984, 542] on span "Send" at bounding box center [986, 541] width 14 height 14
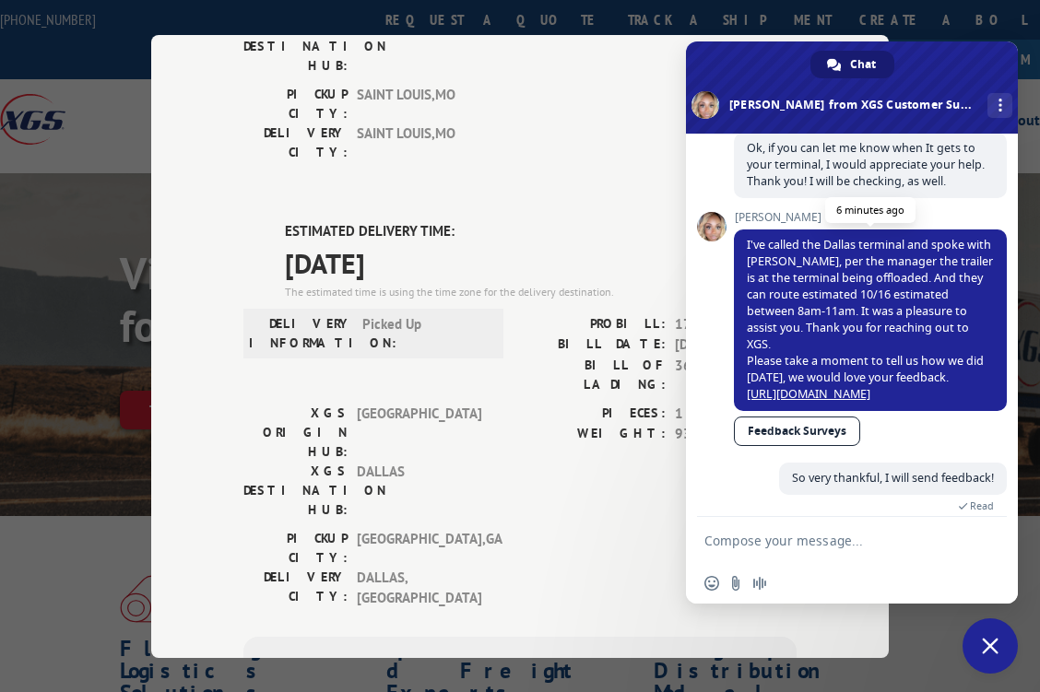
scroll to position [3354, 0]
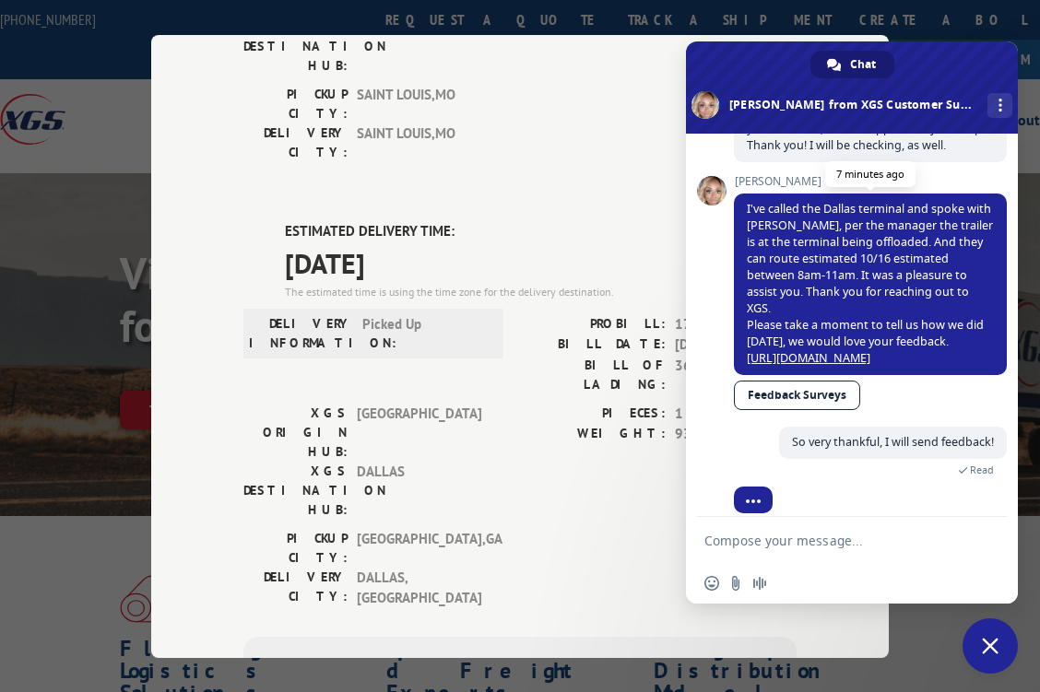
click at [958, 258] on span "I've called the Dallas terminal and spoke with [PERSON_NAME], per the manager t…" at bounding box center [870, 285] width 273 height 182
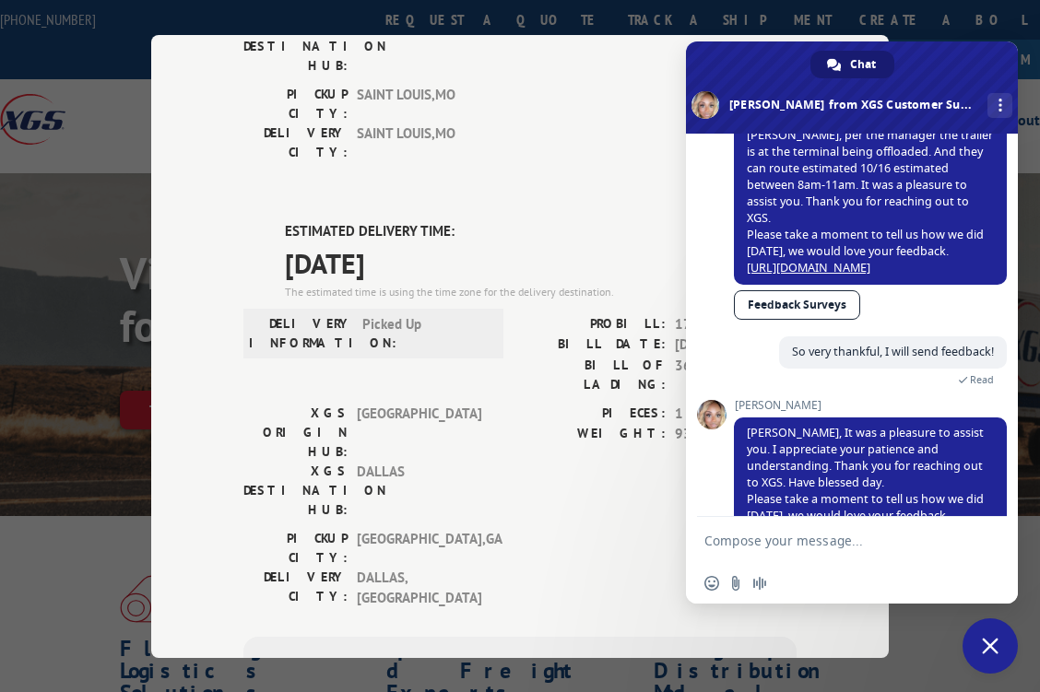
scroll to position [3352, 0]
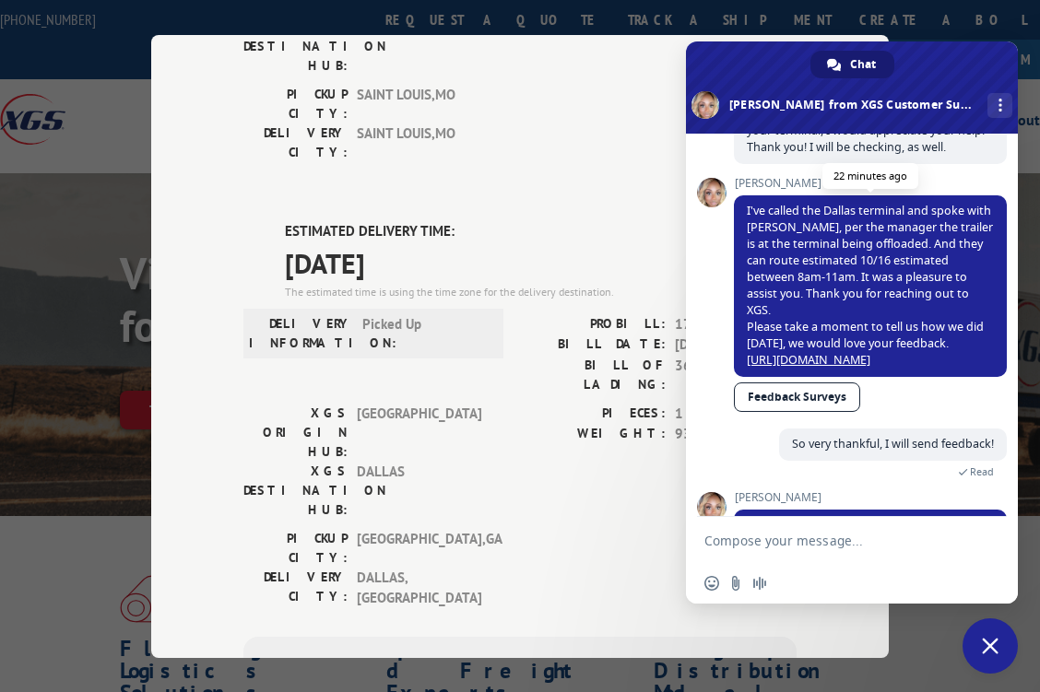
click at [845, 241] on span "I've called the Dallas terminal and spoke with [PERSON_NAME], per the manager t…" at bounding box center [870, 285] width 246 height 165
click at [848, 243] on span "I've called the Dallas terminal and spoke with [PERSON_NAME], per the manager t…" at bounding box center [870, 285] width 246 height 165
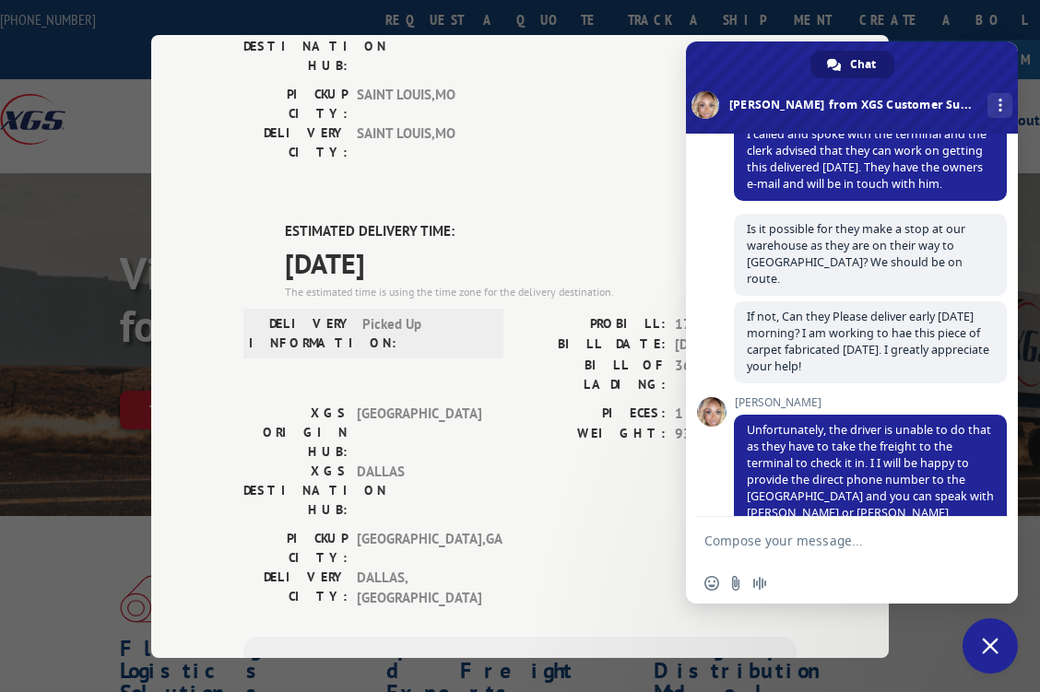
scroll to position [2984, 0]
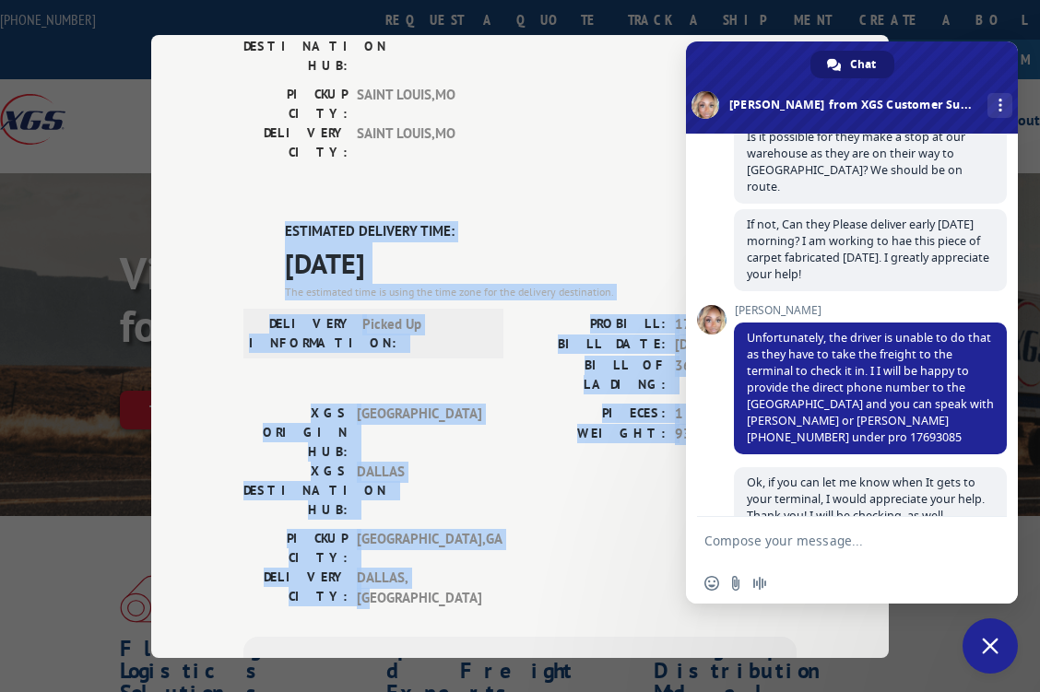
drag, startPoint x: 623, startPoint y: 51, endPoint x: 566, endPoint y: 367, distance: 321.3
click at [566, 367] on div "DELIVERED DELIVERY INFORMATION: PROBILL: 8794301 BILL DATE: [DATE] BILL OF LADI…" at bounding box center [519, 325] width 553 height 1021
click at [645, 85] on div "DELIVERED DELIVERY INFORMATION: PROBILL: 8794301 BILL DATE: [DATE] BILL OF LADI…" at bounding box center [519, 325] width 553 height 1021
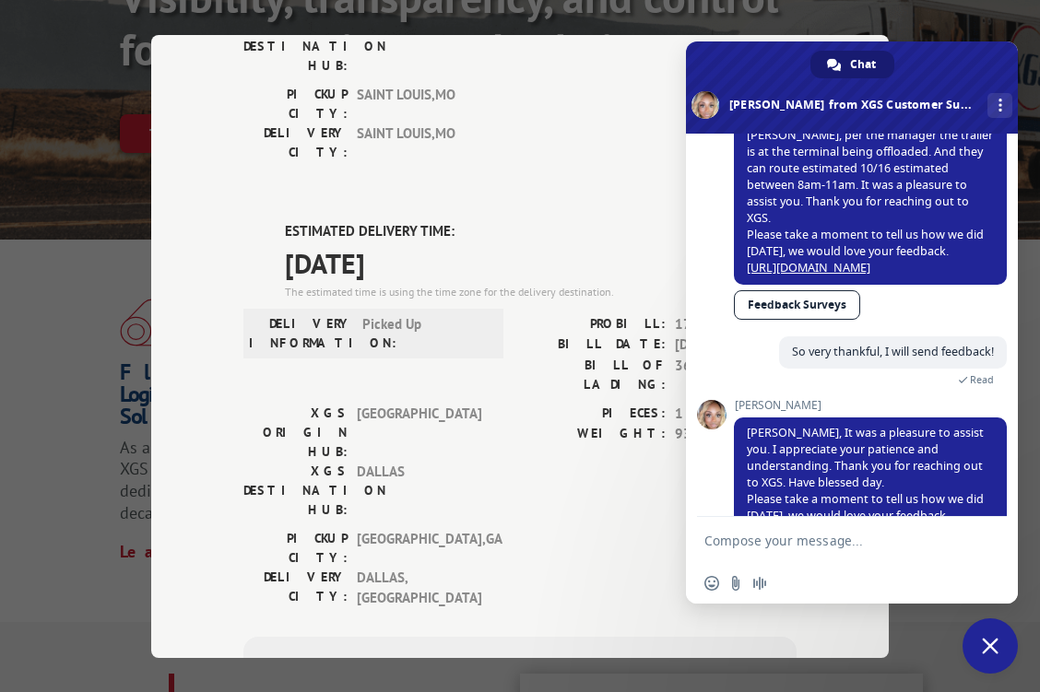
scroll to position [3537, 0]
